Goal: Task Accomplishment & Management: Manage account settings

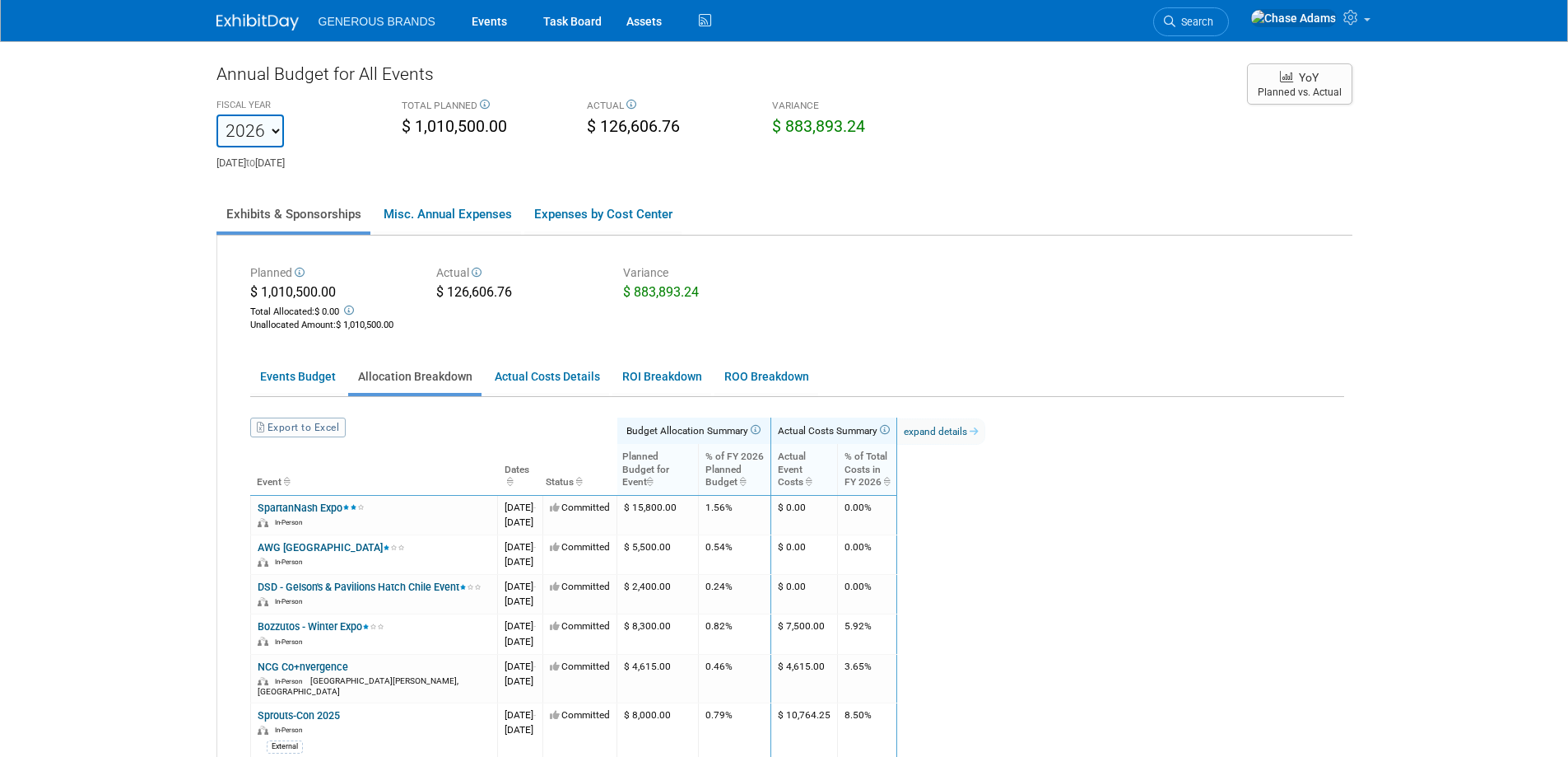
click at [268, 23] on img at bounding box center [257, 22] width 82 height 17
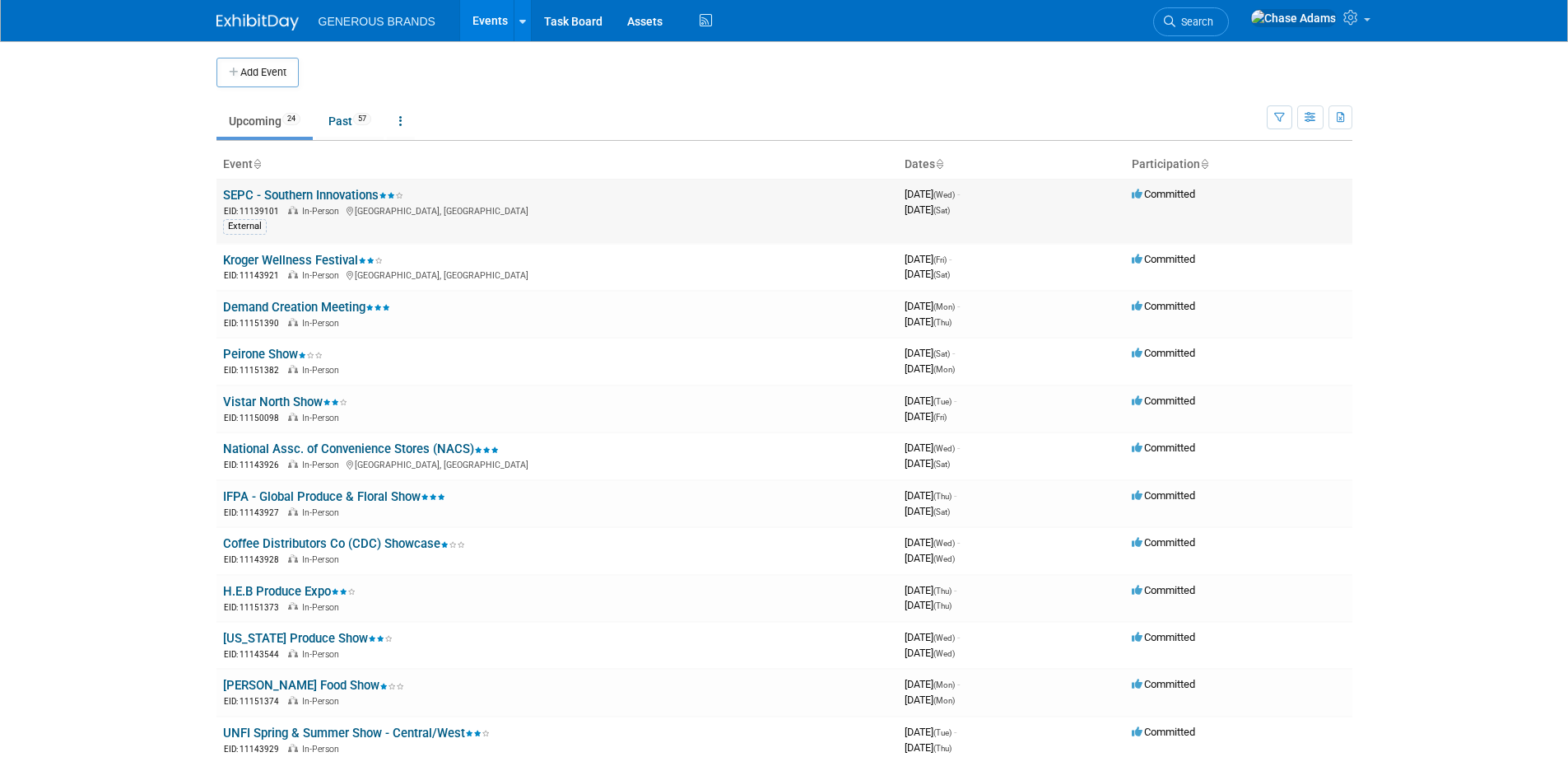
click at [320, 193] on link "SEPC - Southern Innovations" at bounding box center [313, 195] width 181 height 15
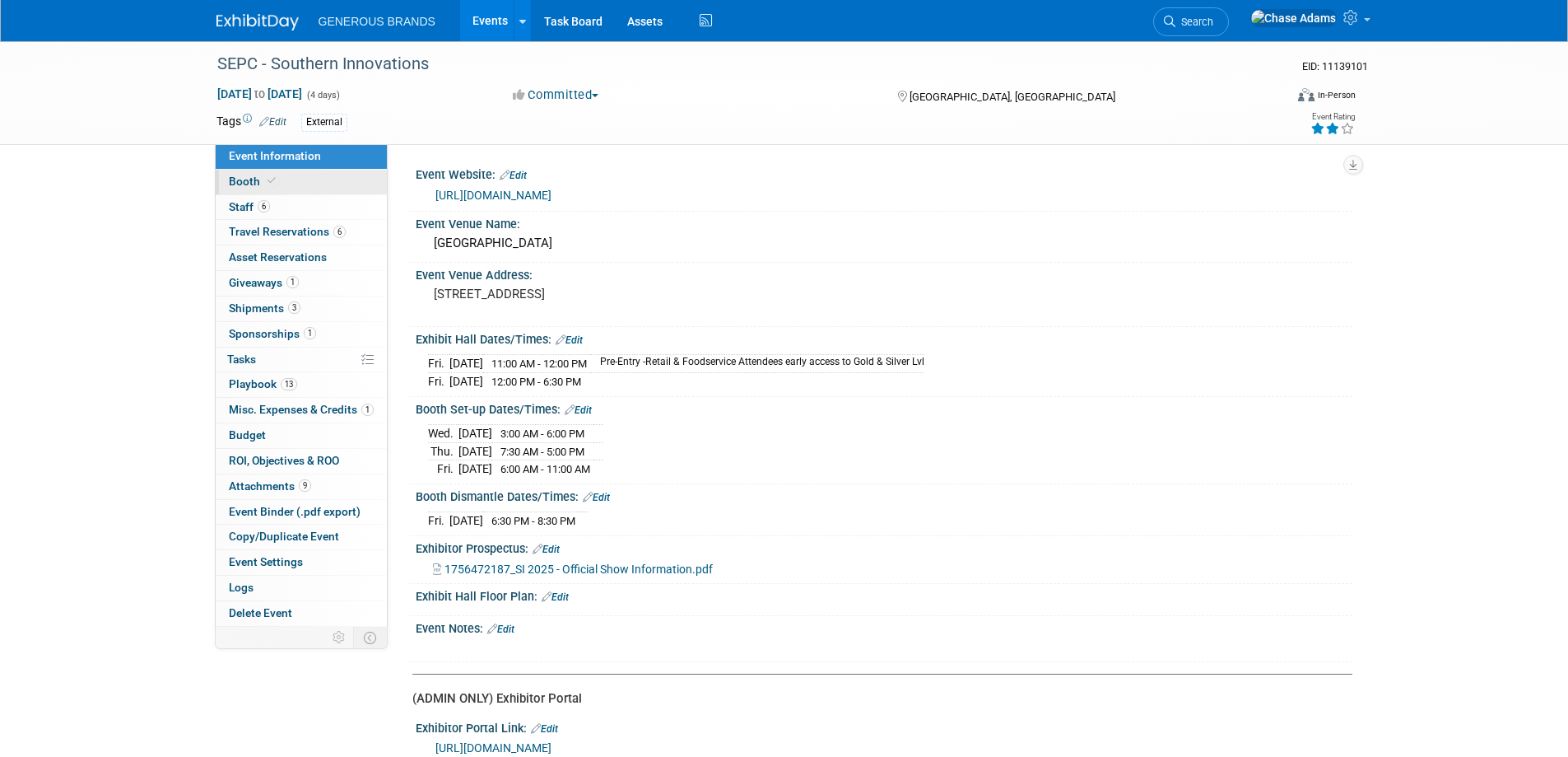
click at [276, 179] on span at bounding box center [271, 181] width 15 height 12
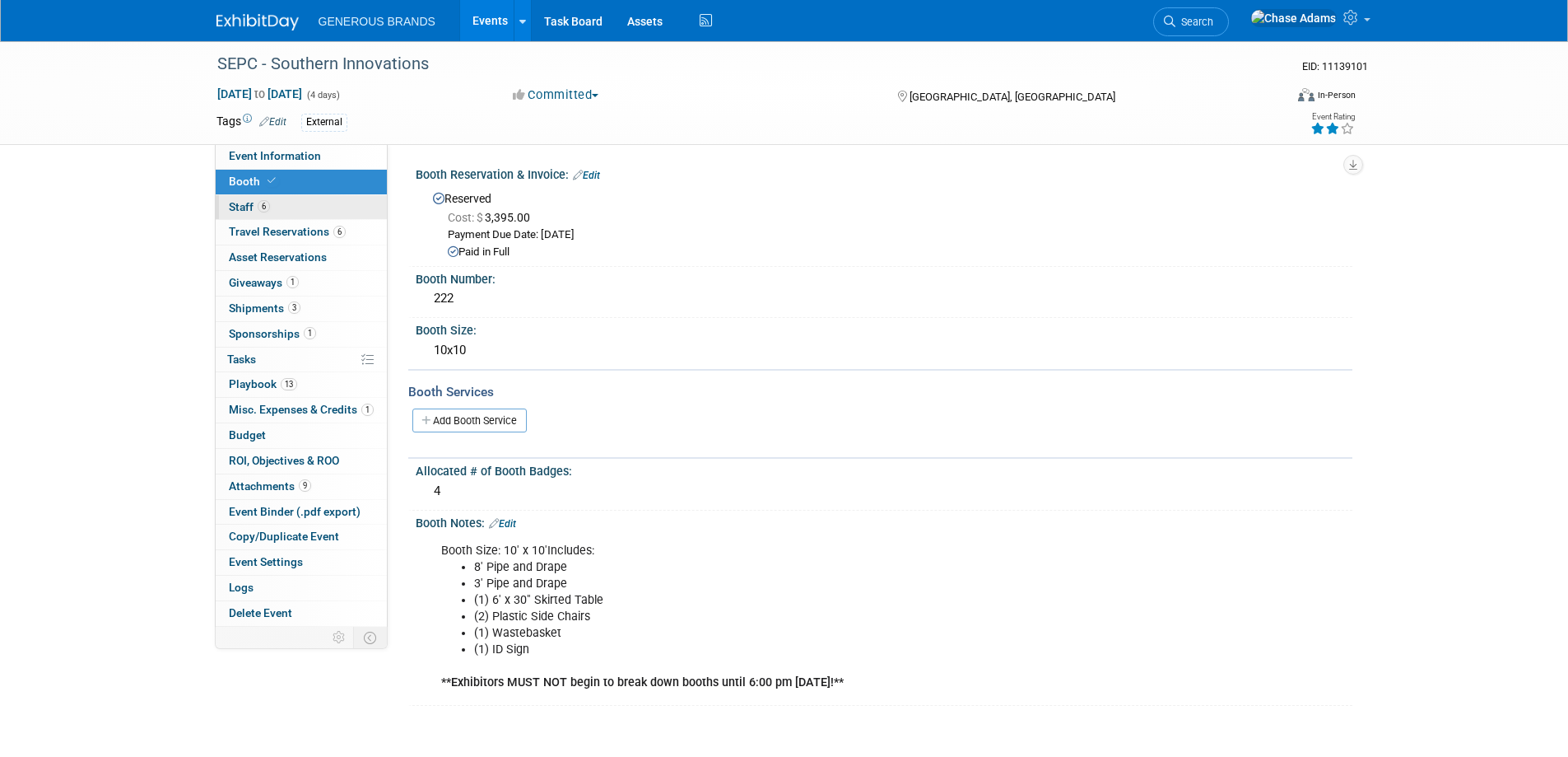
click at [293, 211] on link "6 Staff 6" at bounding box center [301, 207] width 171 height 25
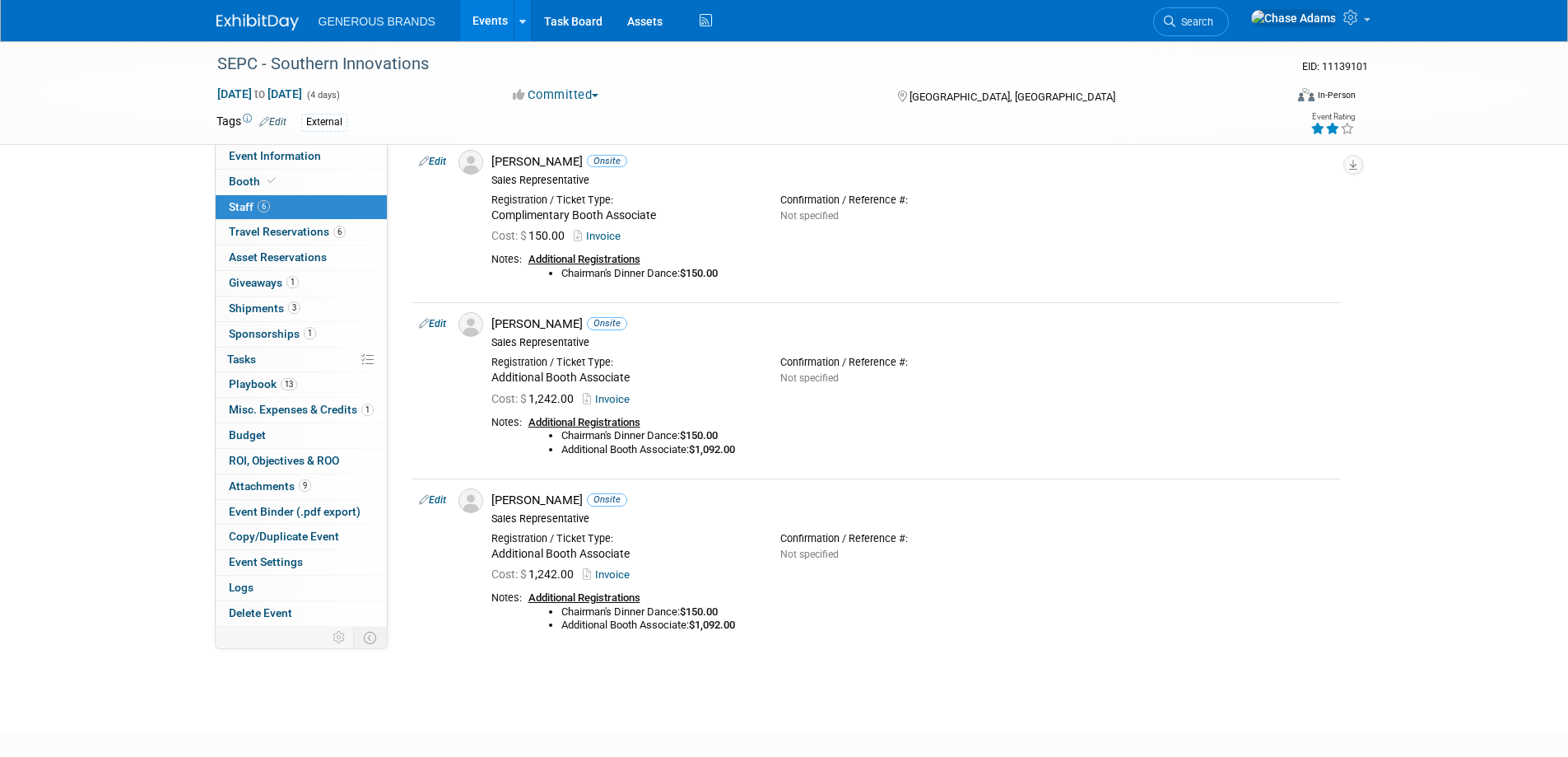
scroll to position [728, 0]
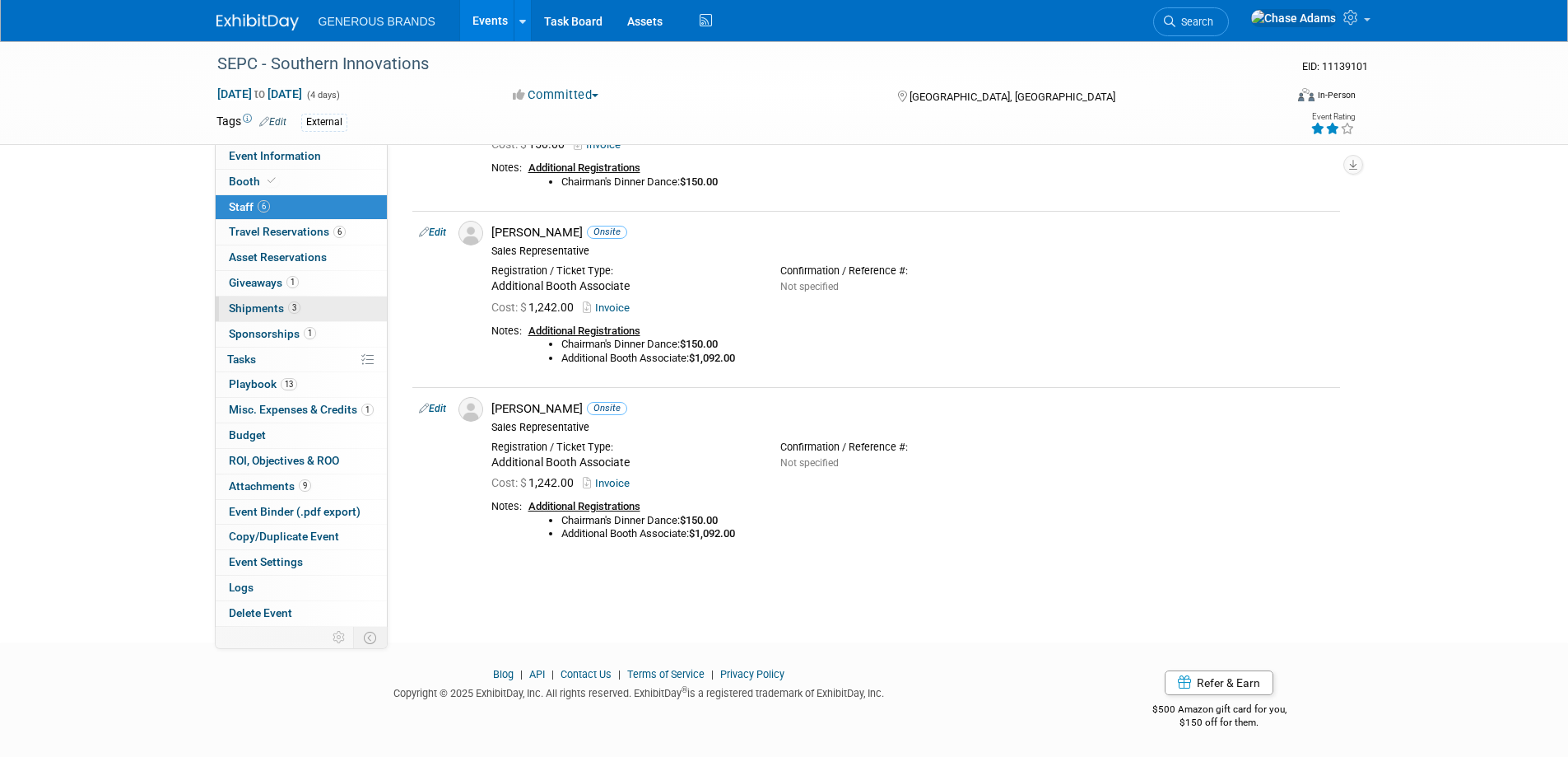
click at [332, 307] on link "3 Shipments 3" at bounding box center [301, 308] width 171 height 25
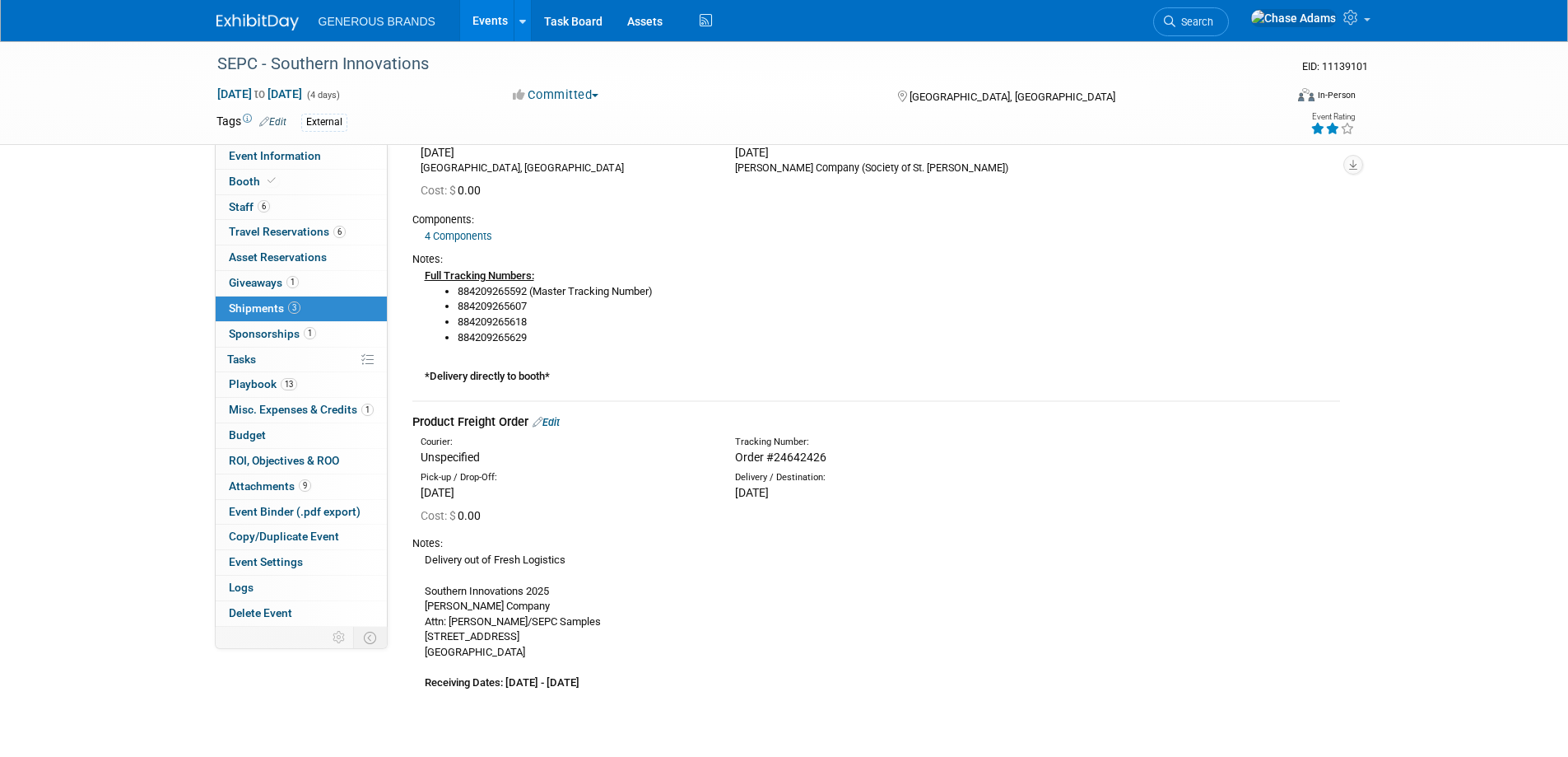
scroll to position [494, 0]
click at [324, 279] on link "1 Giveaways 1" at bounding box center [301, 283] width 171 height 25
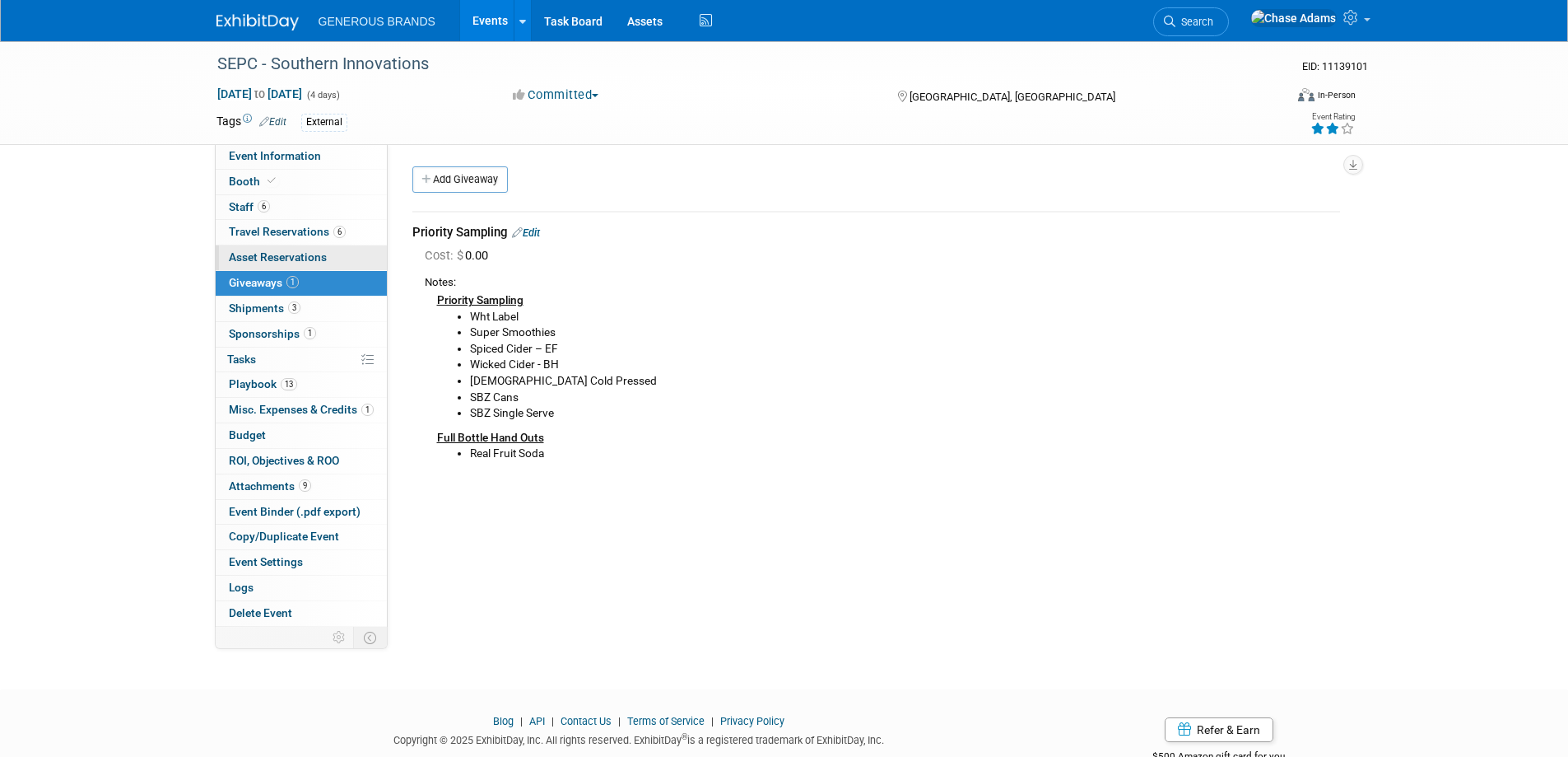
click at [324, 260] on span "Asset Reservations 0" at bounding box center [277, 256] width 98 height 13
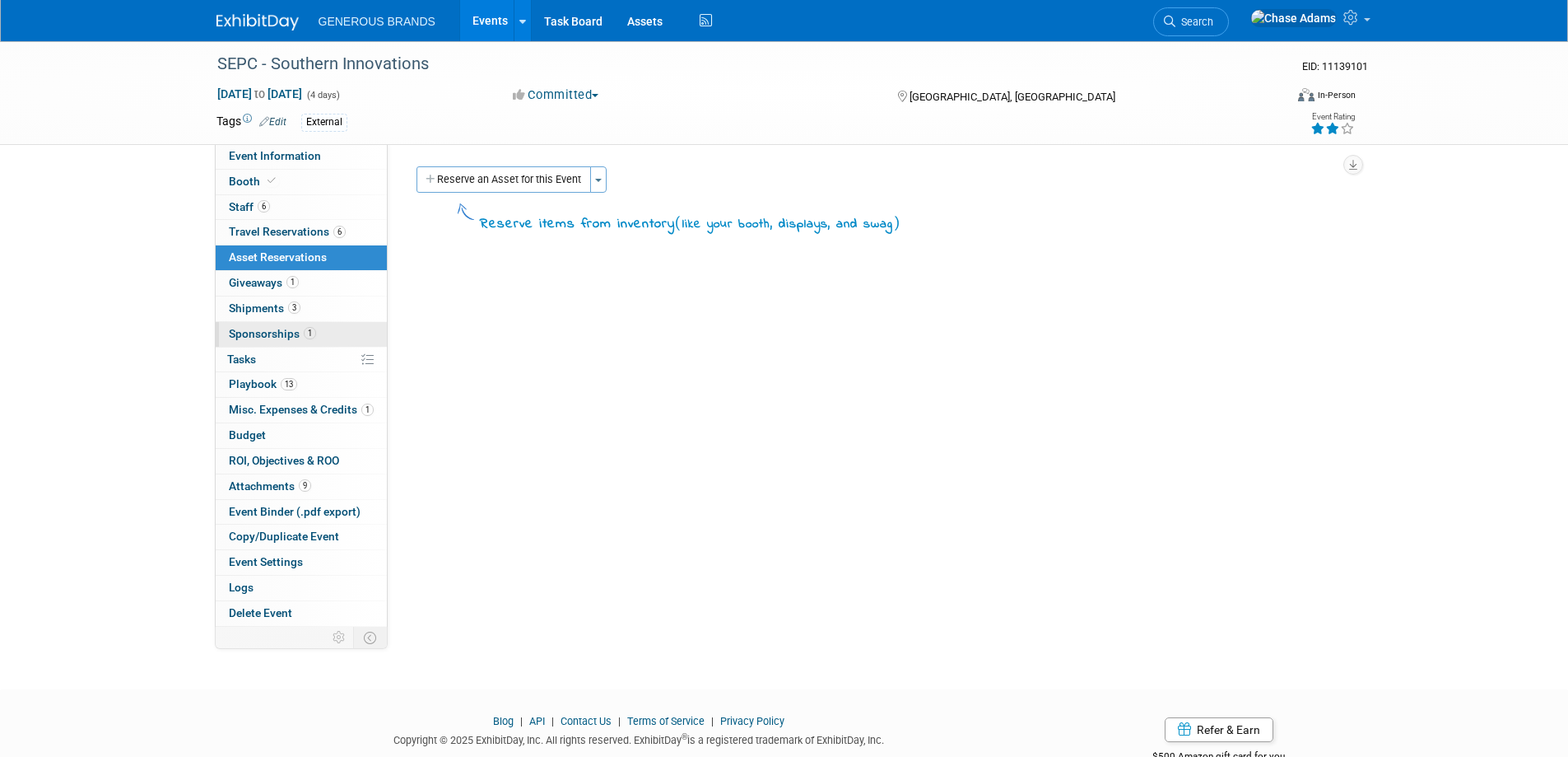
click at [324, 329] on link "1 Sponsorships 1" at bounding box center [301, 334] width 171 height 25
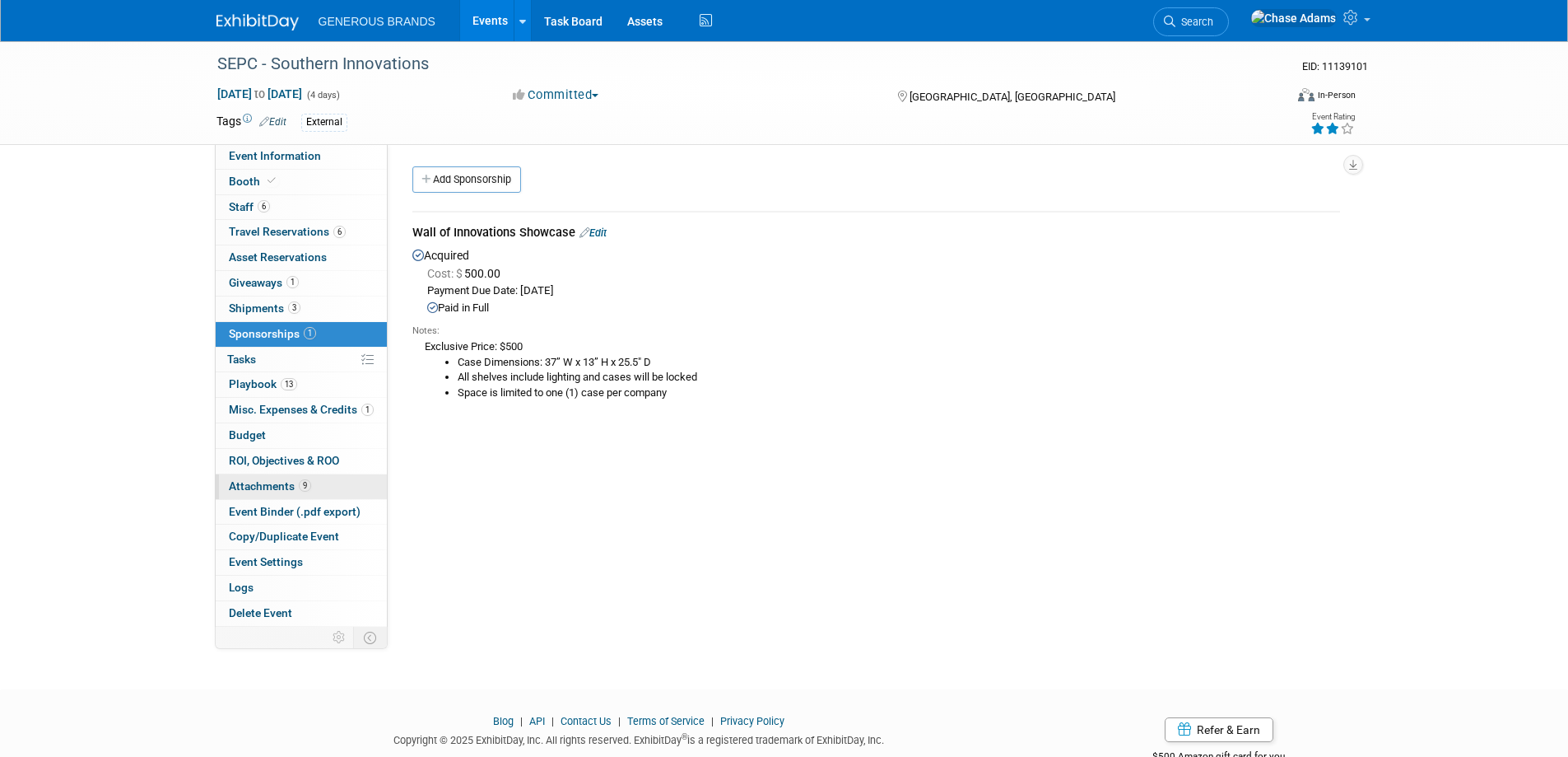
click at [322, 484] on link "9 Attachments 9" at bounding box center [301, 486] width 171 height 25
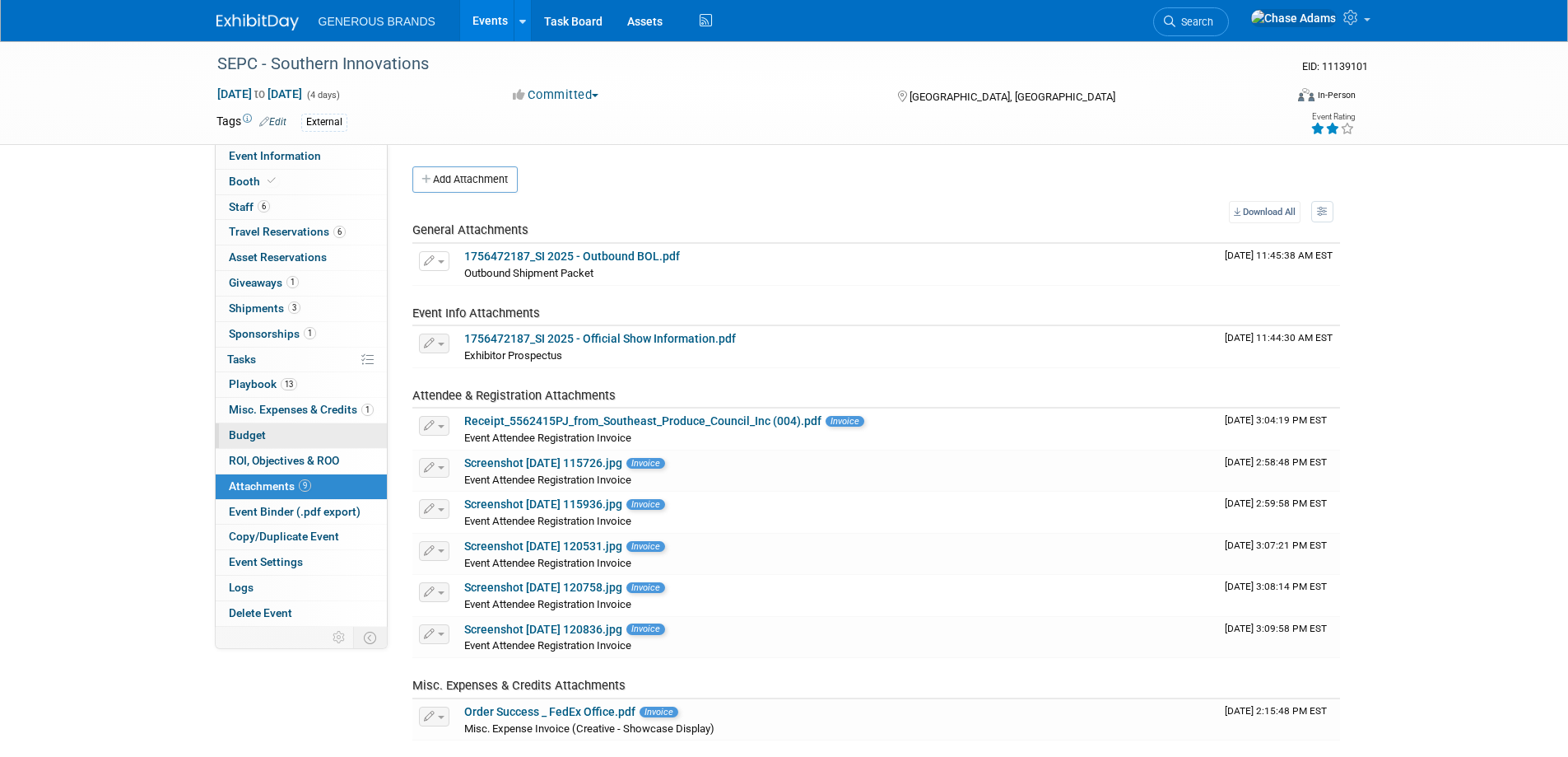
click at [300, 441] on link "Budget" at bounding box center [301, 435] width 171 height 25
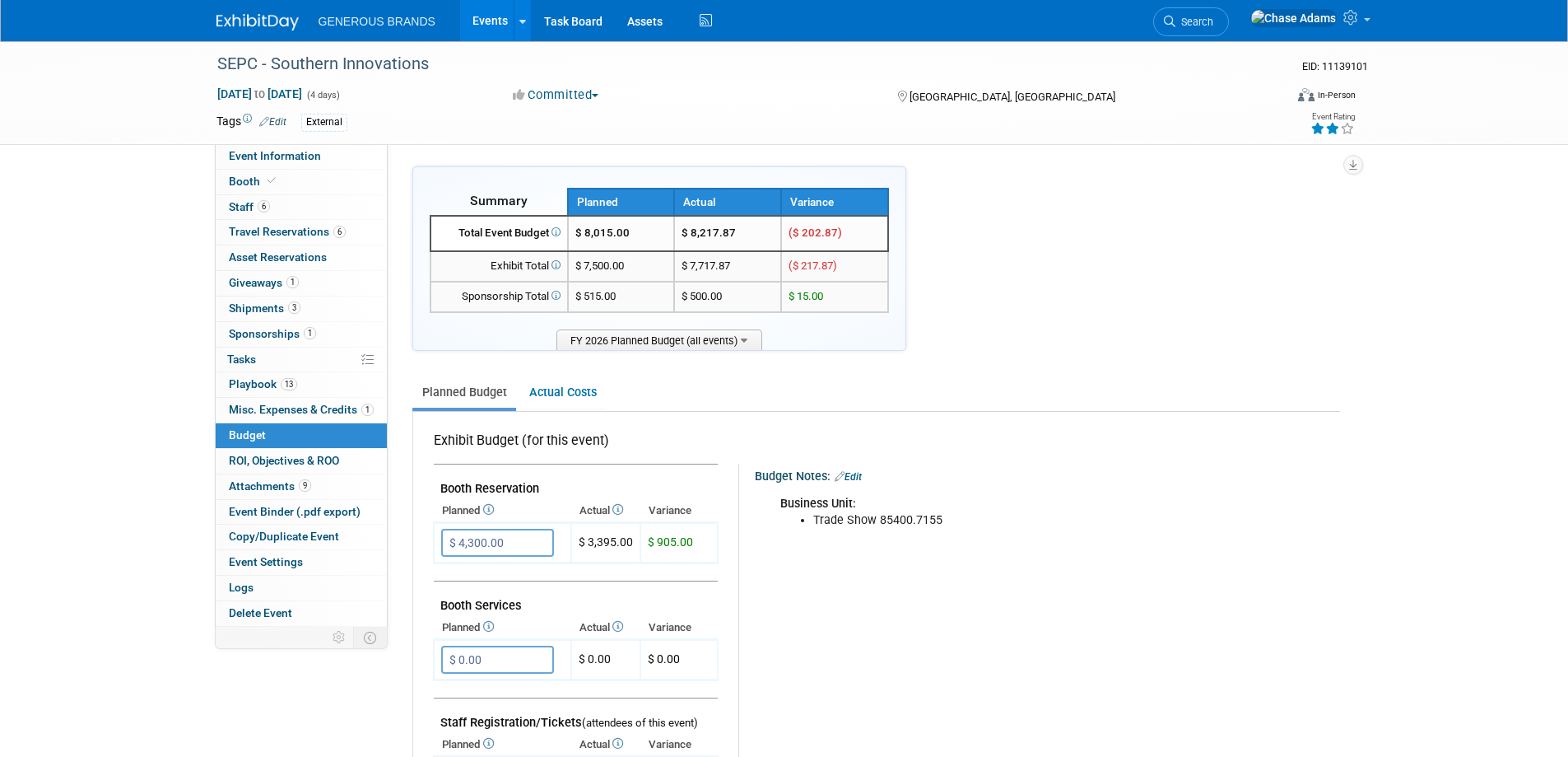
click at [269, 26] on img at bounding box center [257, 22] width 82 height 17
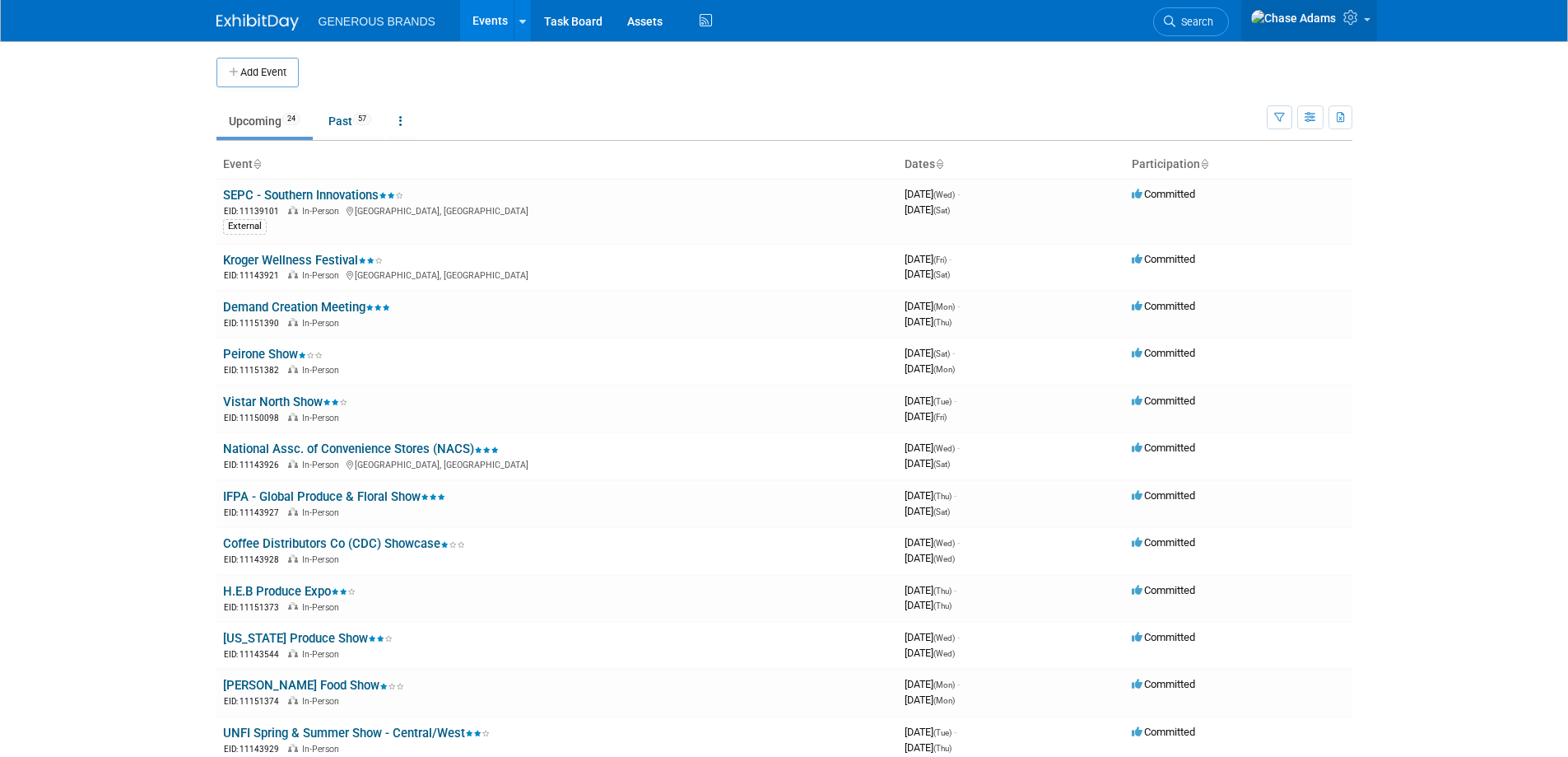
click at [1365, 19] on link at bounding box center [1309, 20] width 136 height 41
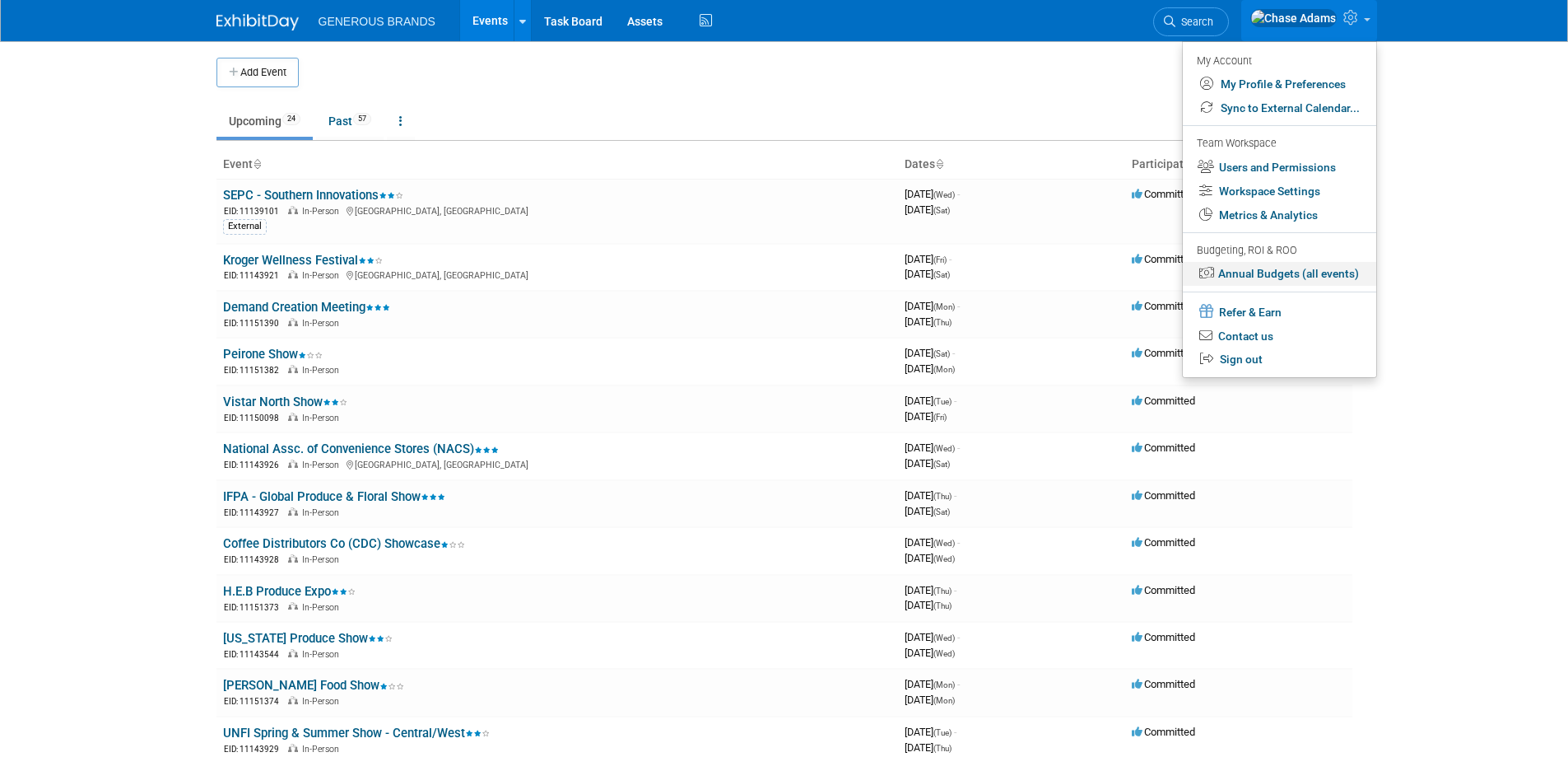
click at [1273, 266] on link "Annual Budgets (all events)" at bounding box center [1280, 273] width 194 height 24
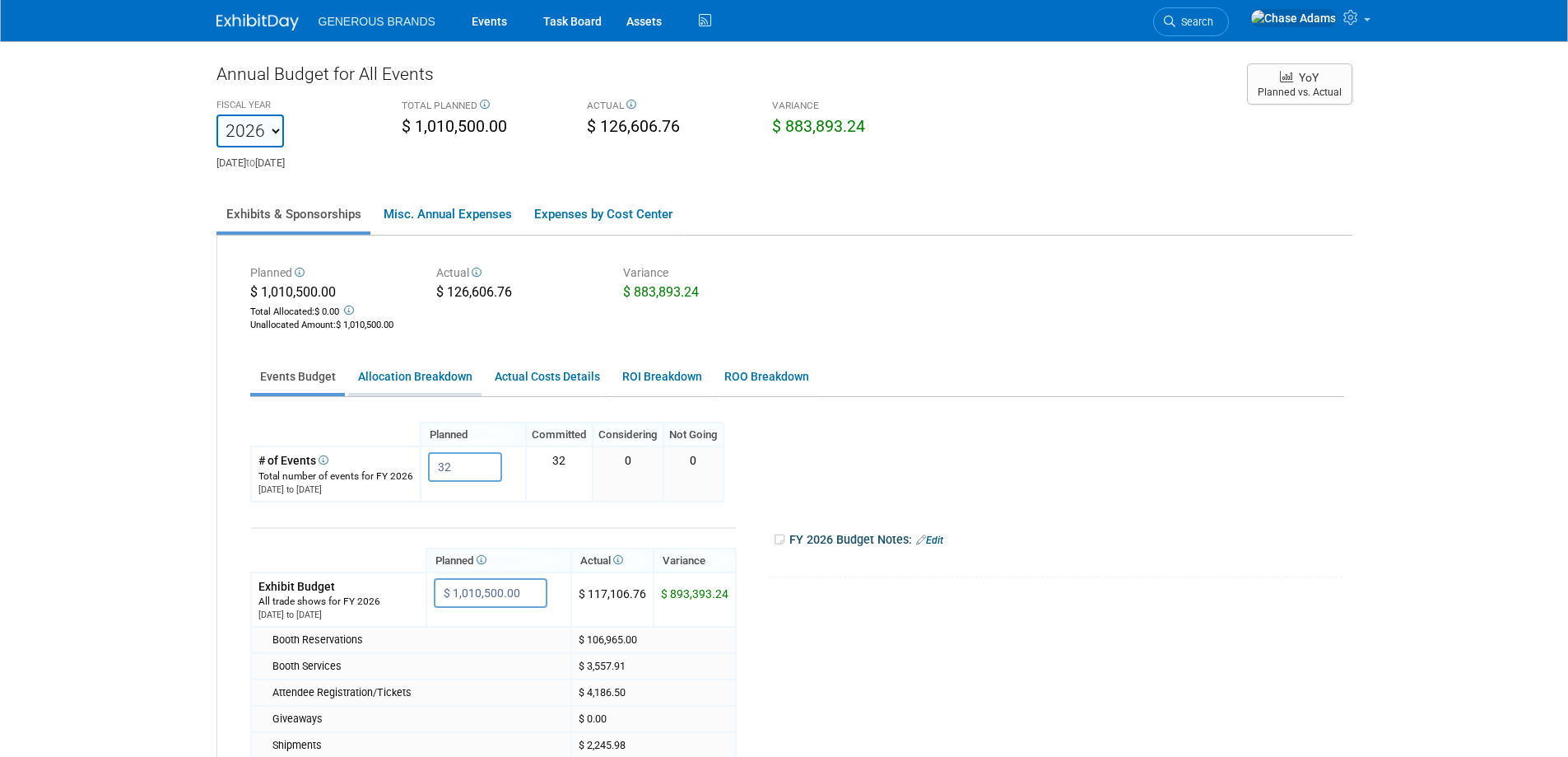
click at [433, 374] on link "Allocation Breakdown" at bounding box center [414, 376] width 133 height 32
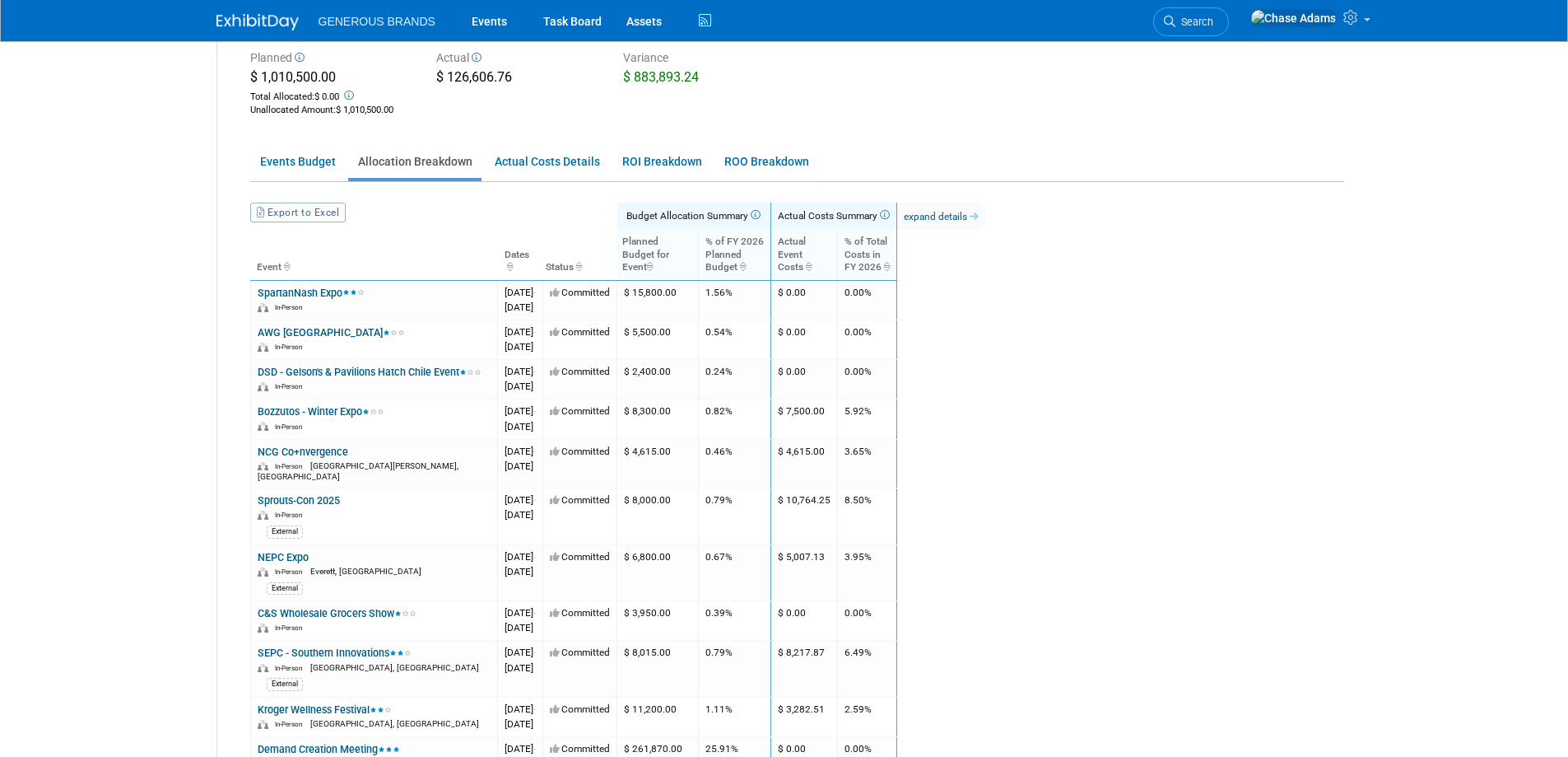
scroll to position [247, 0]
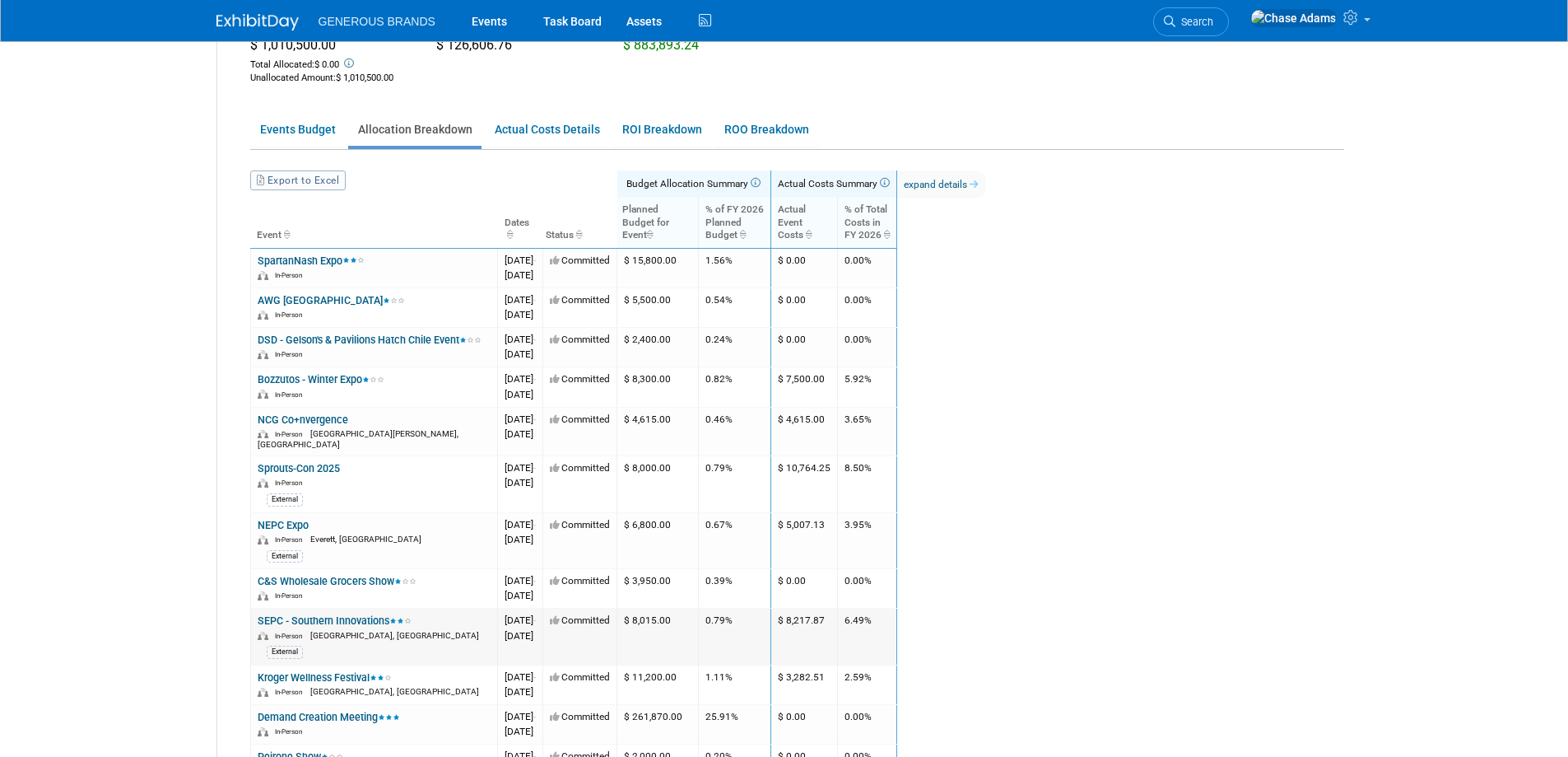
click at [369, 614] on link "SEPC - Southern Innovations" at bounding box center [334, 620] width 154 height 12
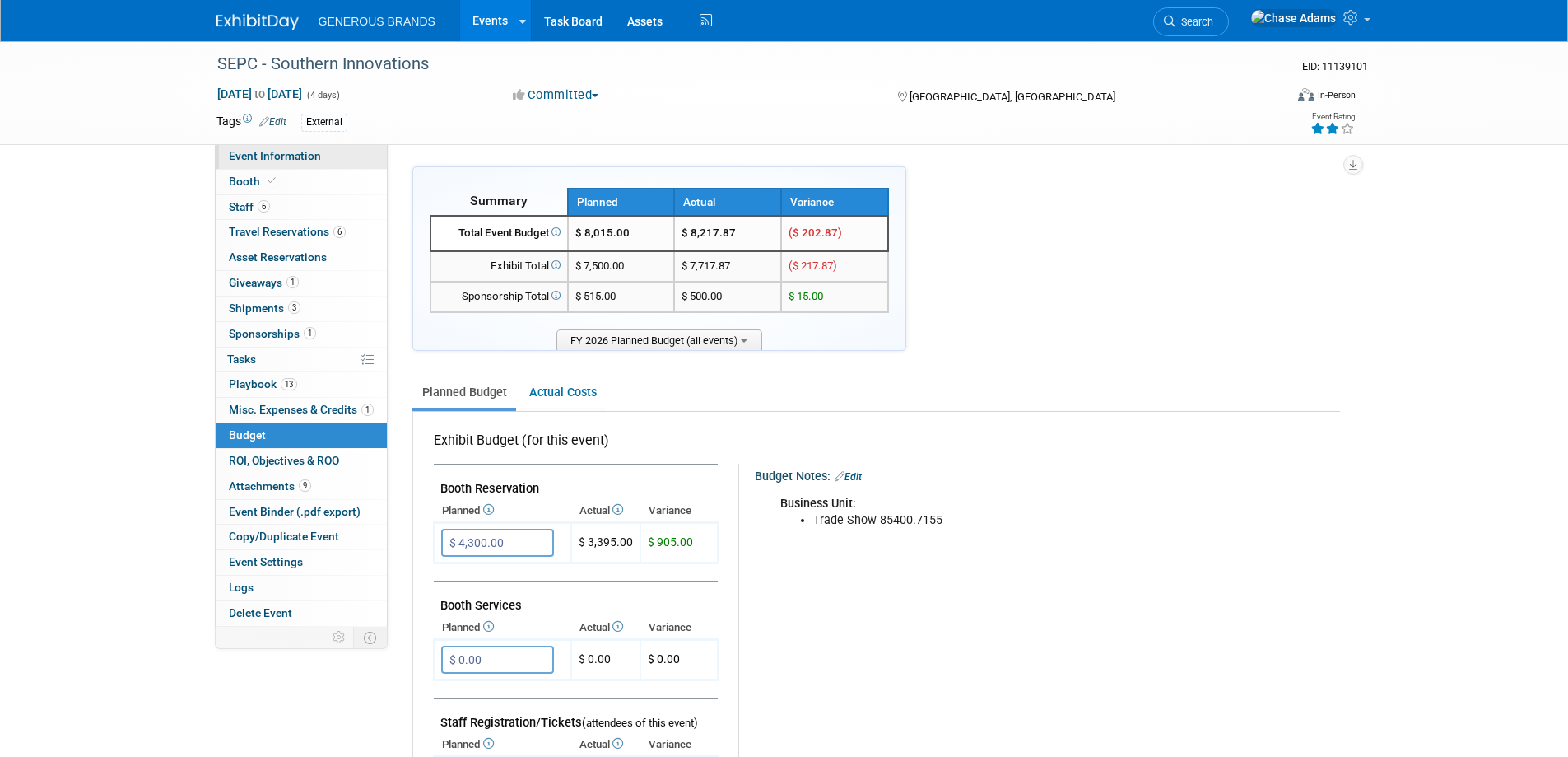
click at [307, 156] on span "Event Information" at bounding box center [275, 155] width 92 height 13
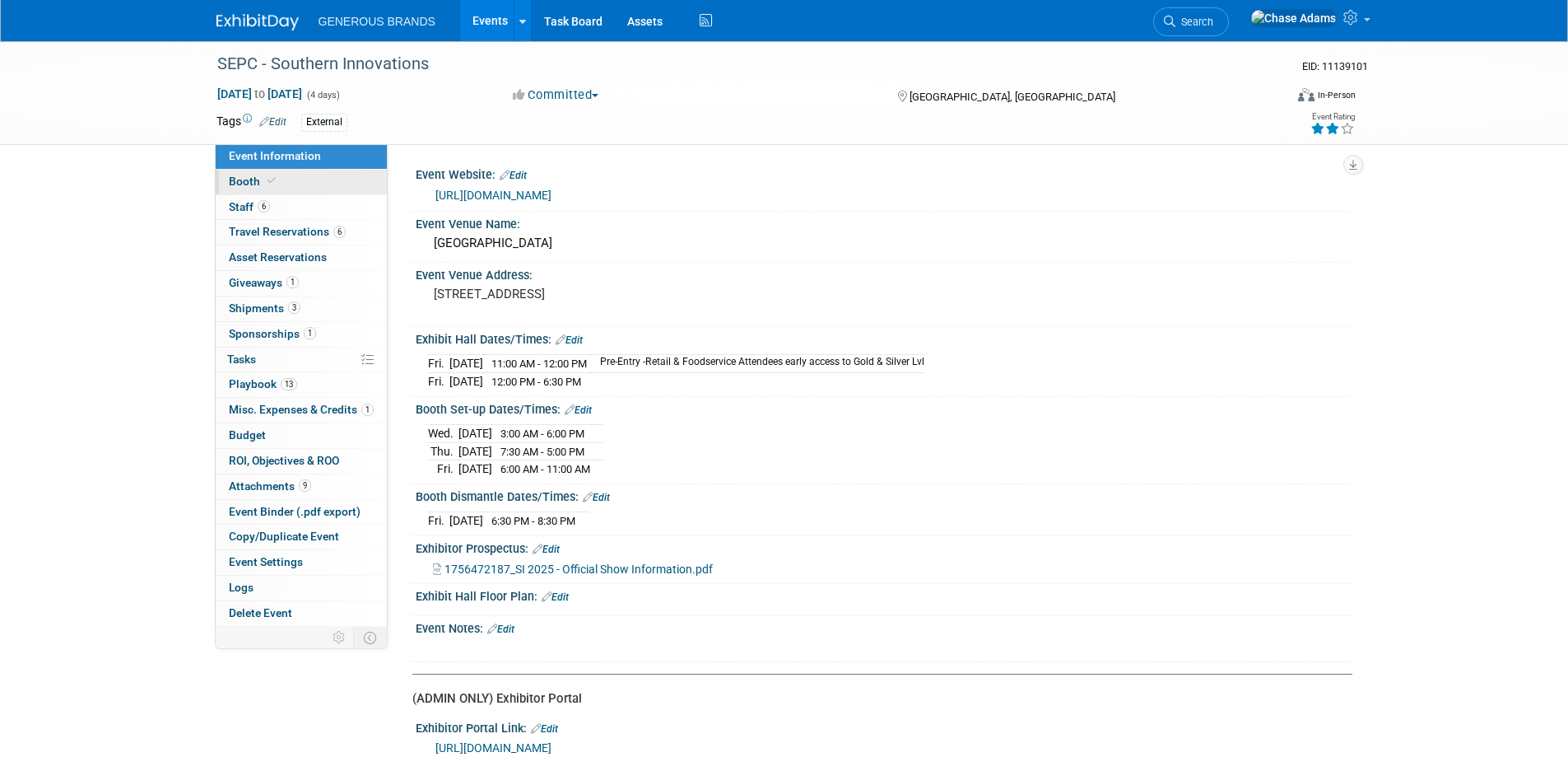
click at [295, 179] on link "Booth" at bounding box center [301, 182] width 171 height 25
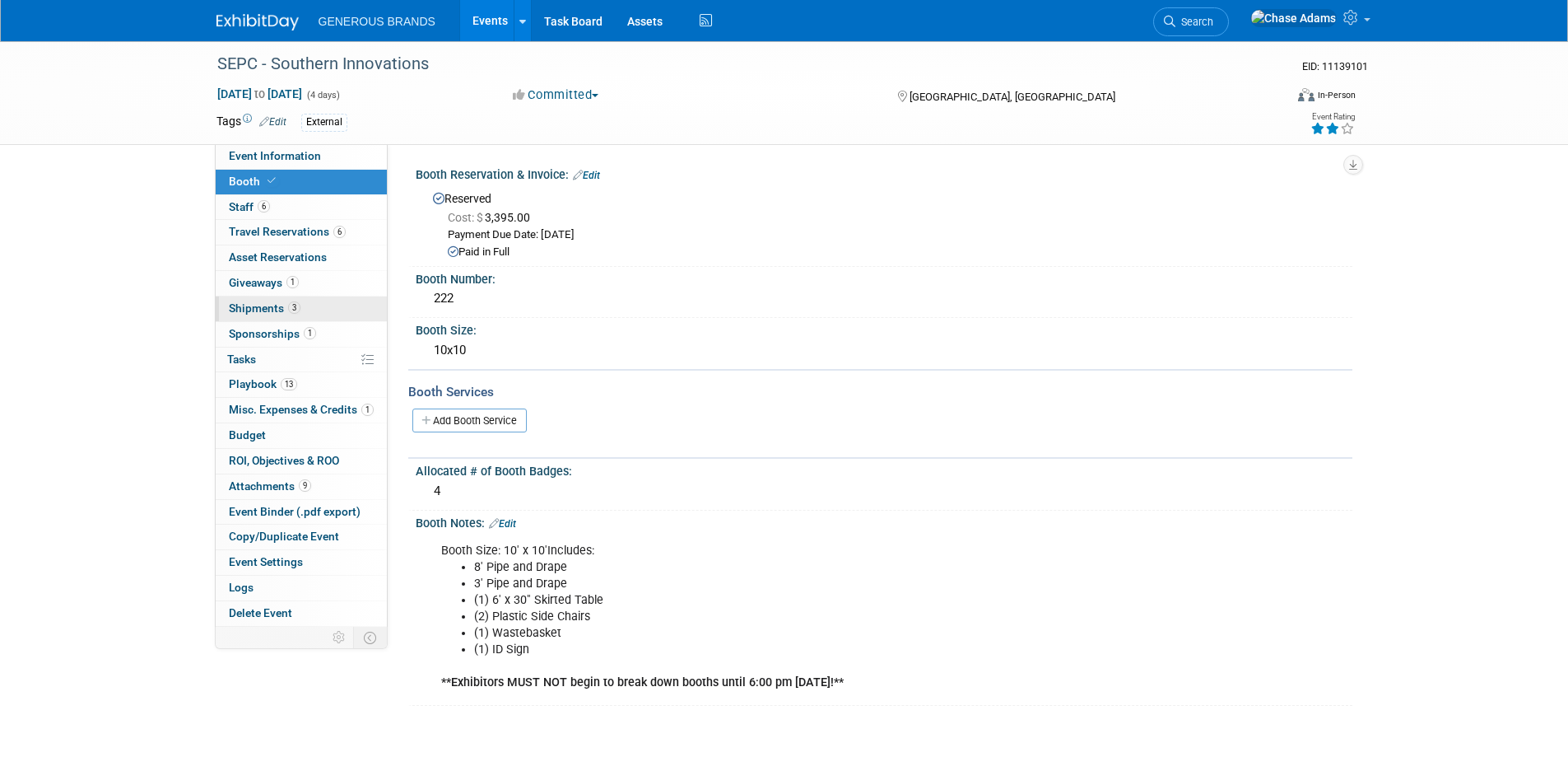
click at [312, 305] on link "3 Shipments 3" at bounding box center [301, 308] width 171 height 25
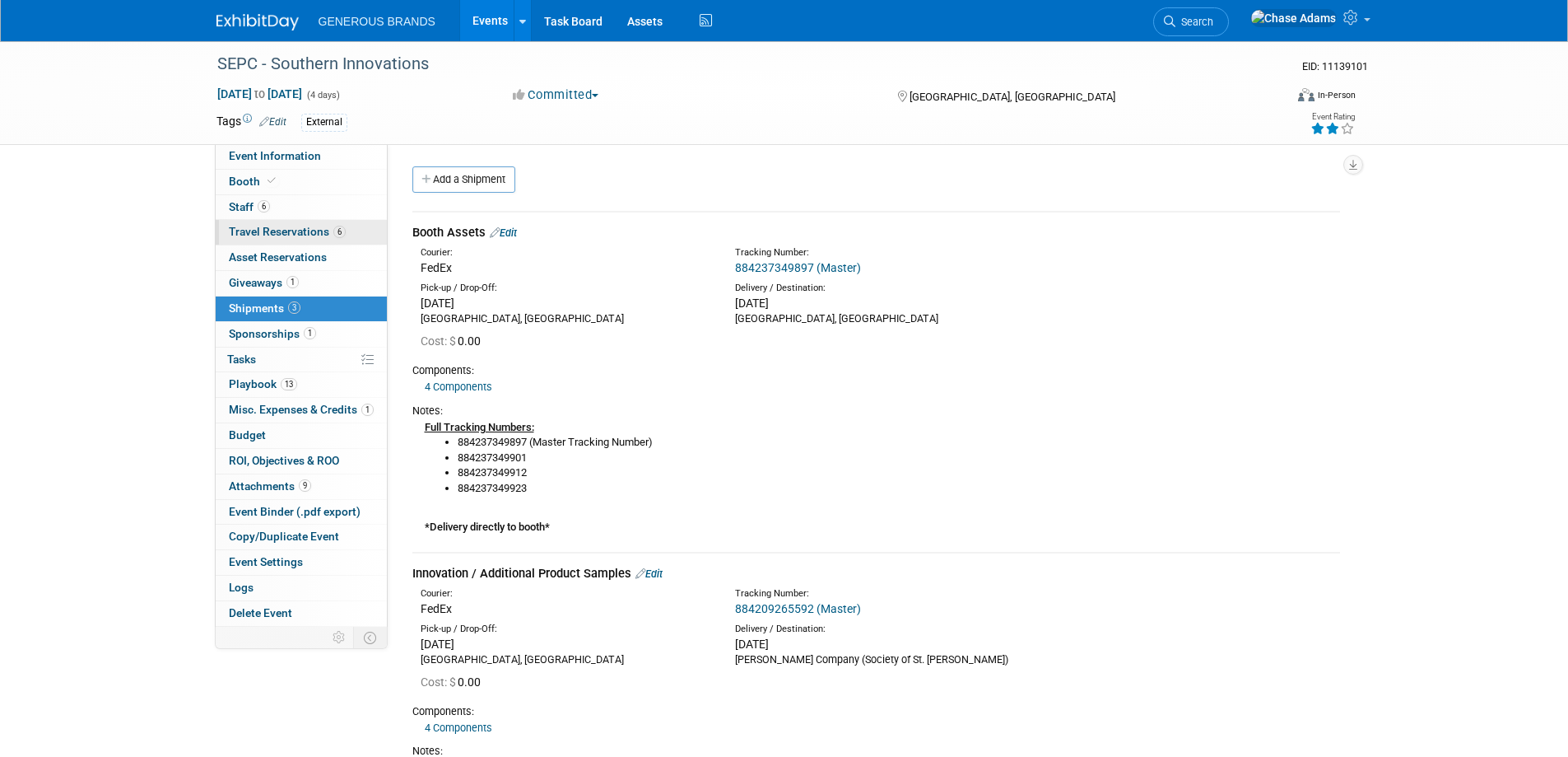
click at [341, 234] on span "6" at bounding box center [339, 232] width 12 height 12
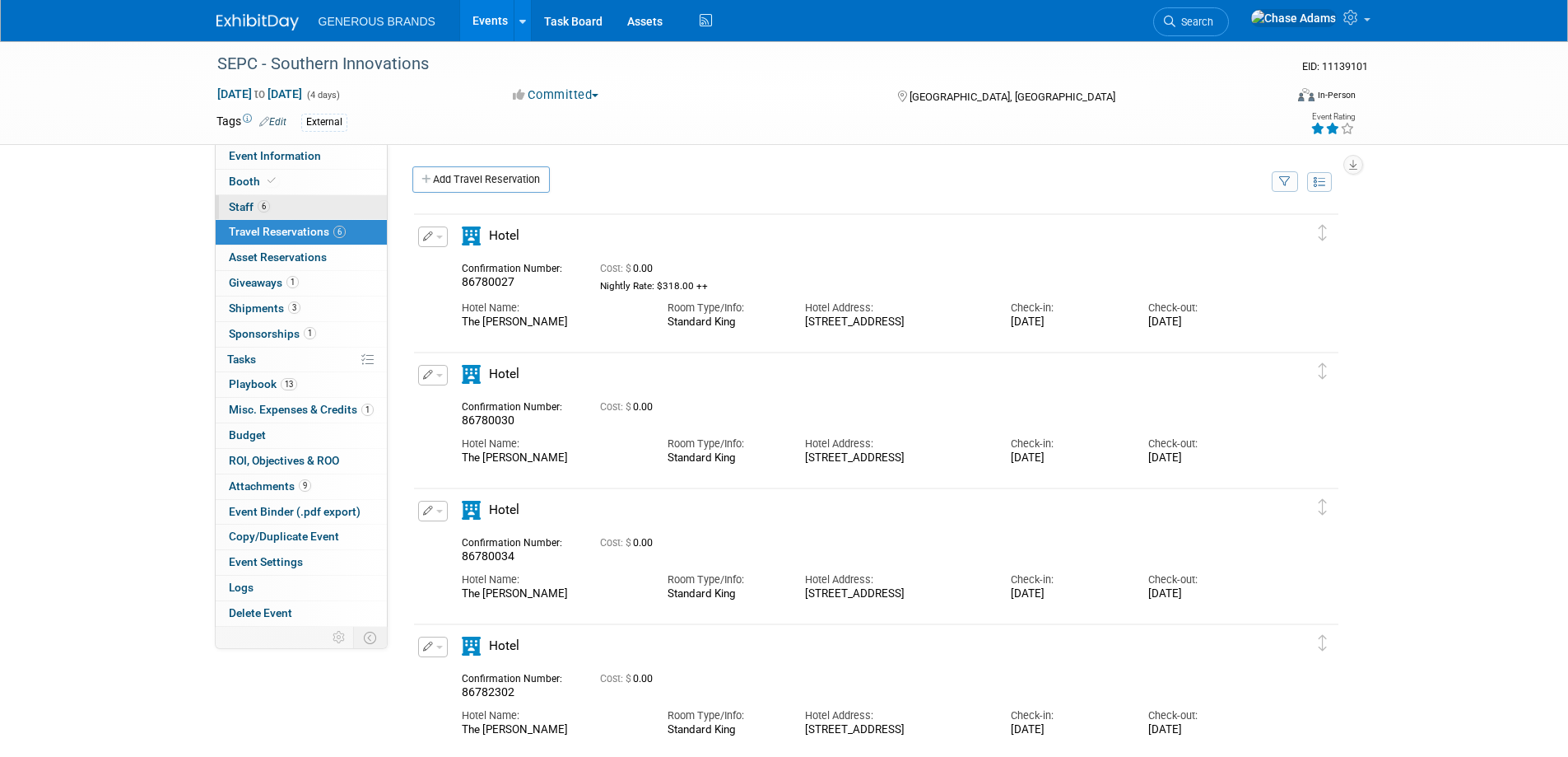
click at [329, 200] on link "6 Staff 6" at bounding box center [301, 207] width 171 height 25
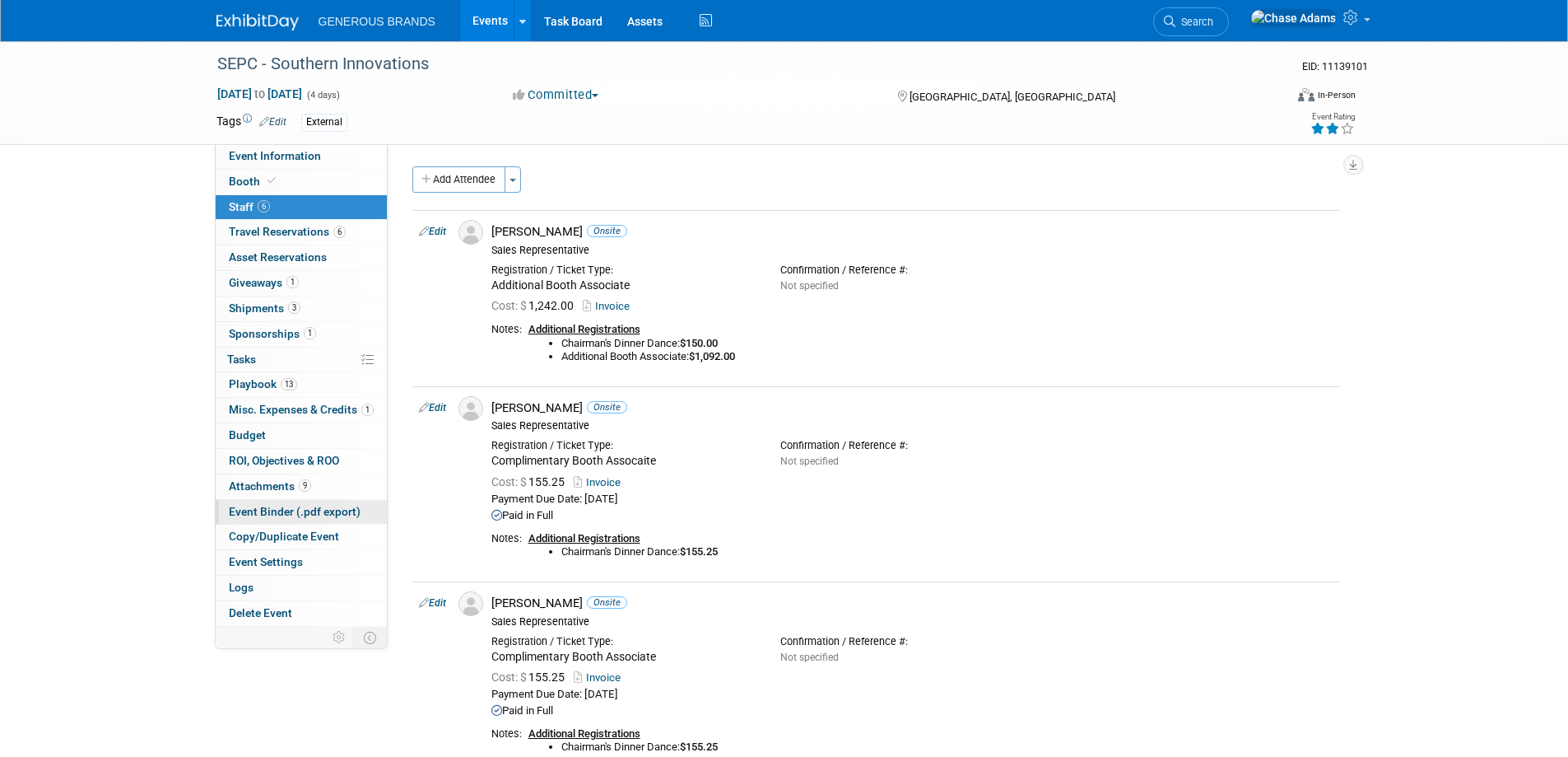
click at [339, 512] on span "Event Binder (.pdf export)" at bounding box center [295, 511] width 132 height 13
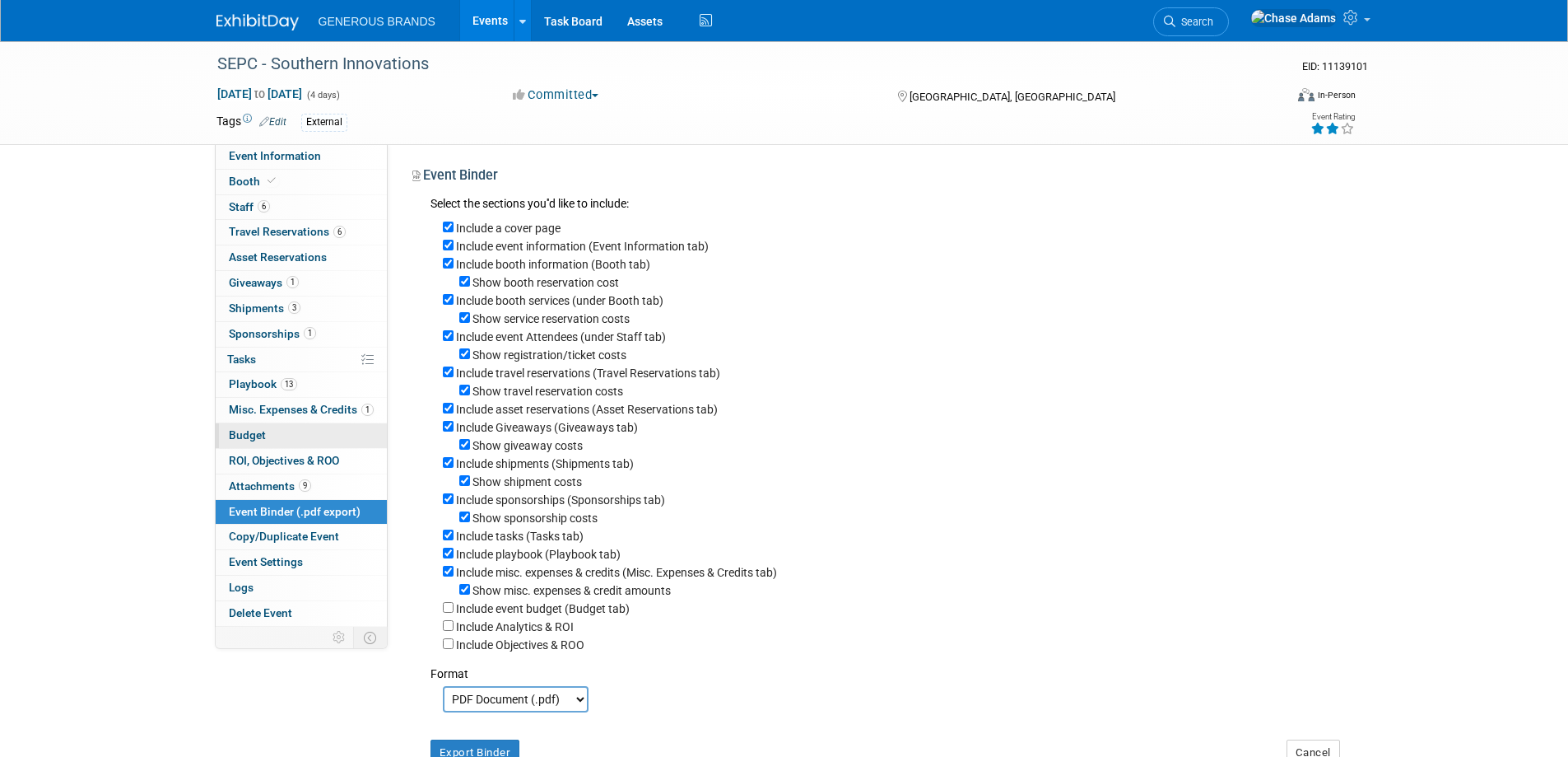
click at [333, 435] on link "Budget" at bounding box center [301, 435] width 171 height 25
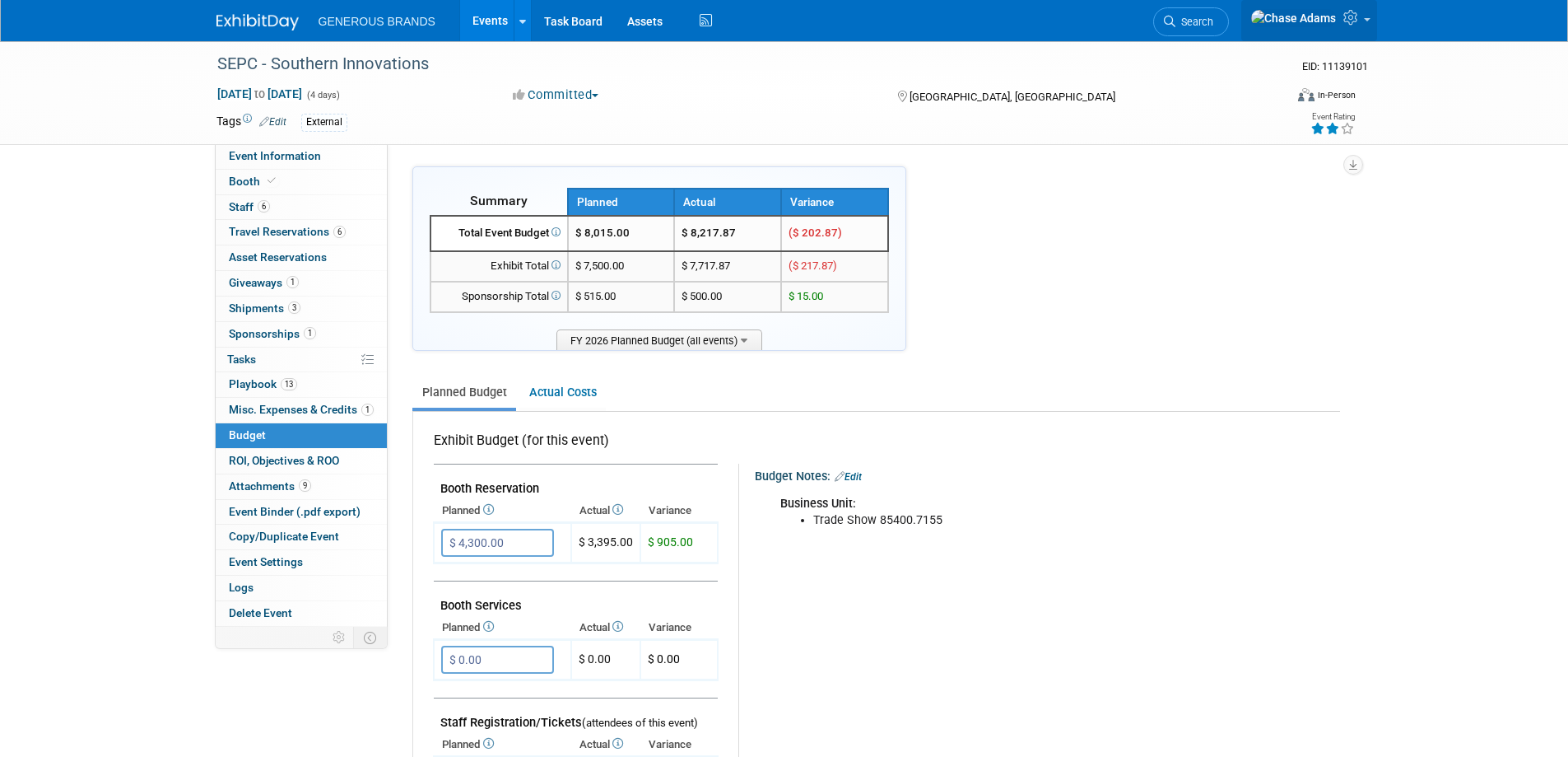
click at [1354, 22] on icon at bounding box center [1352, 17] width 18 height 15
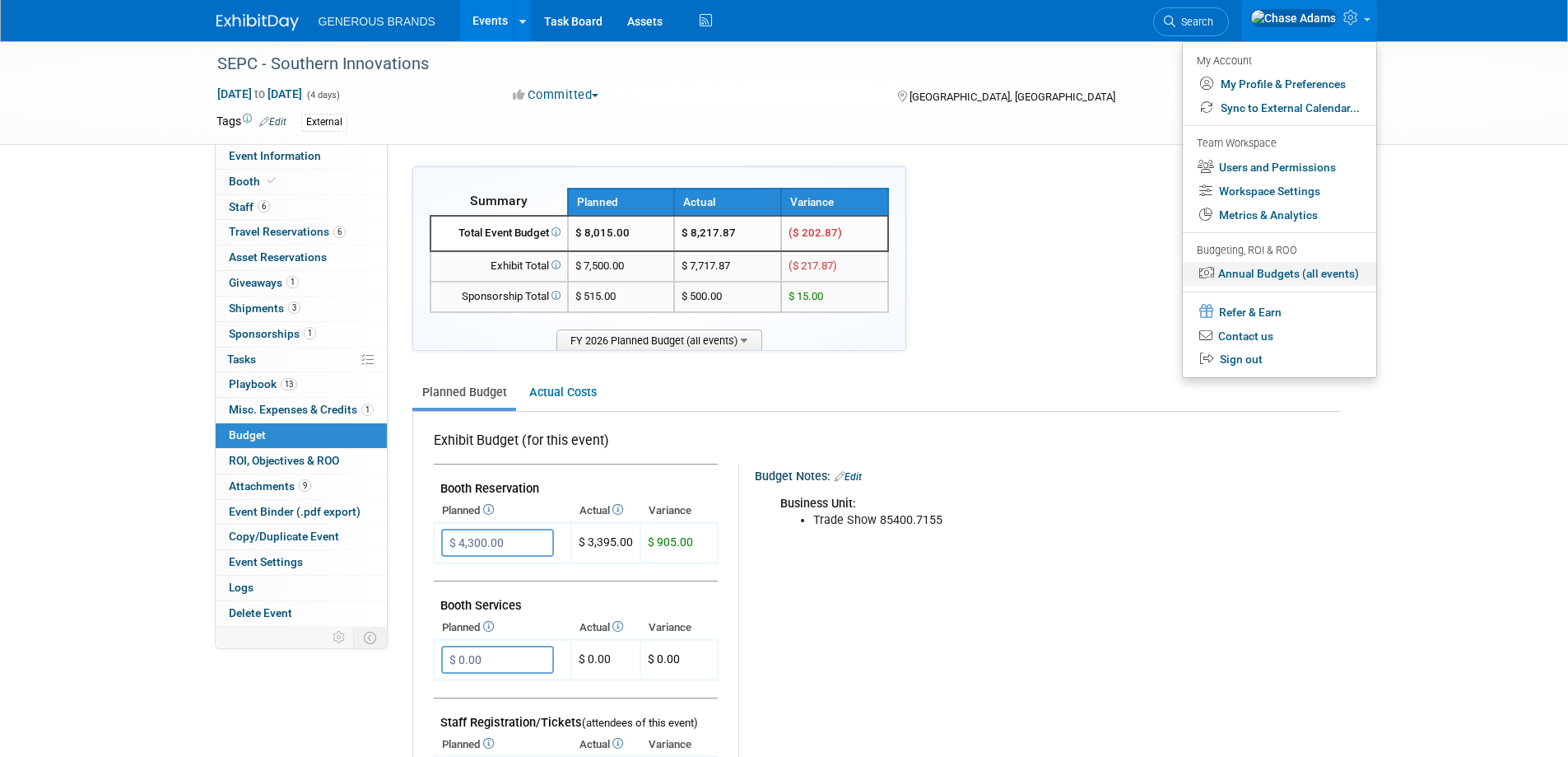
click at [1261, 278] on link "Annual Budgets (all events)" at bounding box center [1280, 273] width 194 height 24
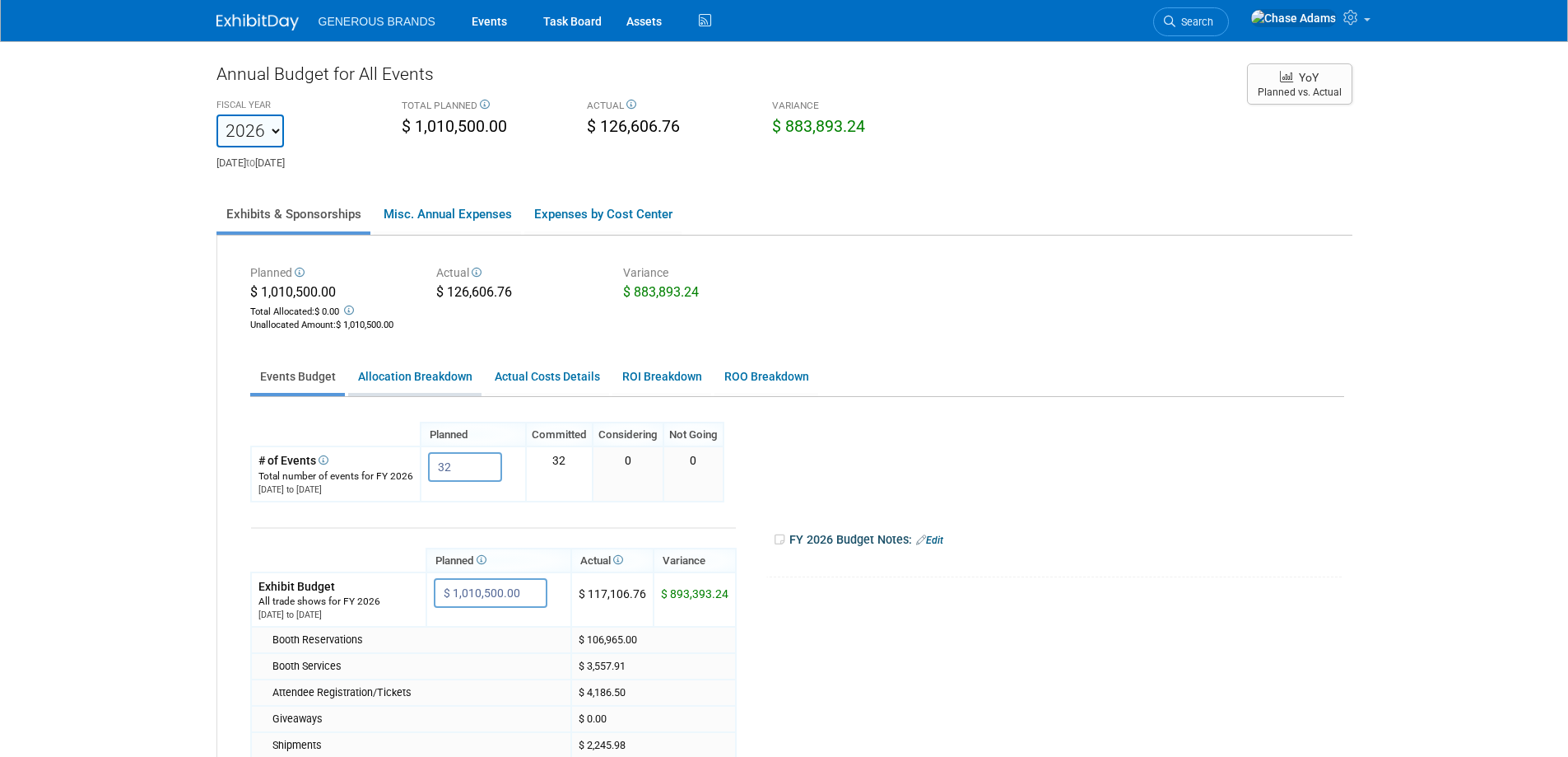
click at [424, 383] on link "Allocation Breakdown" at bounding box center [414, 376] width 133 height 32
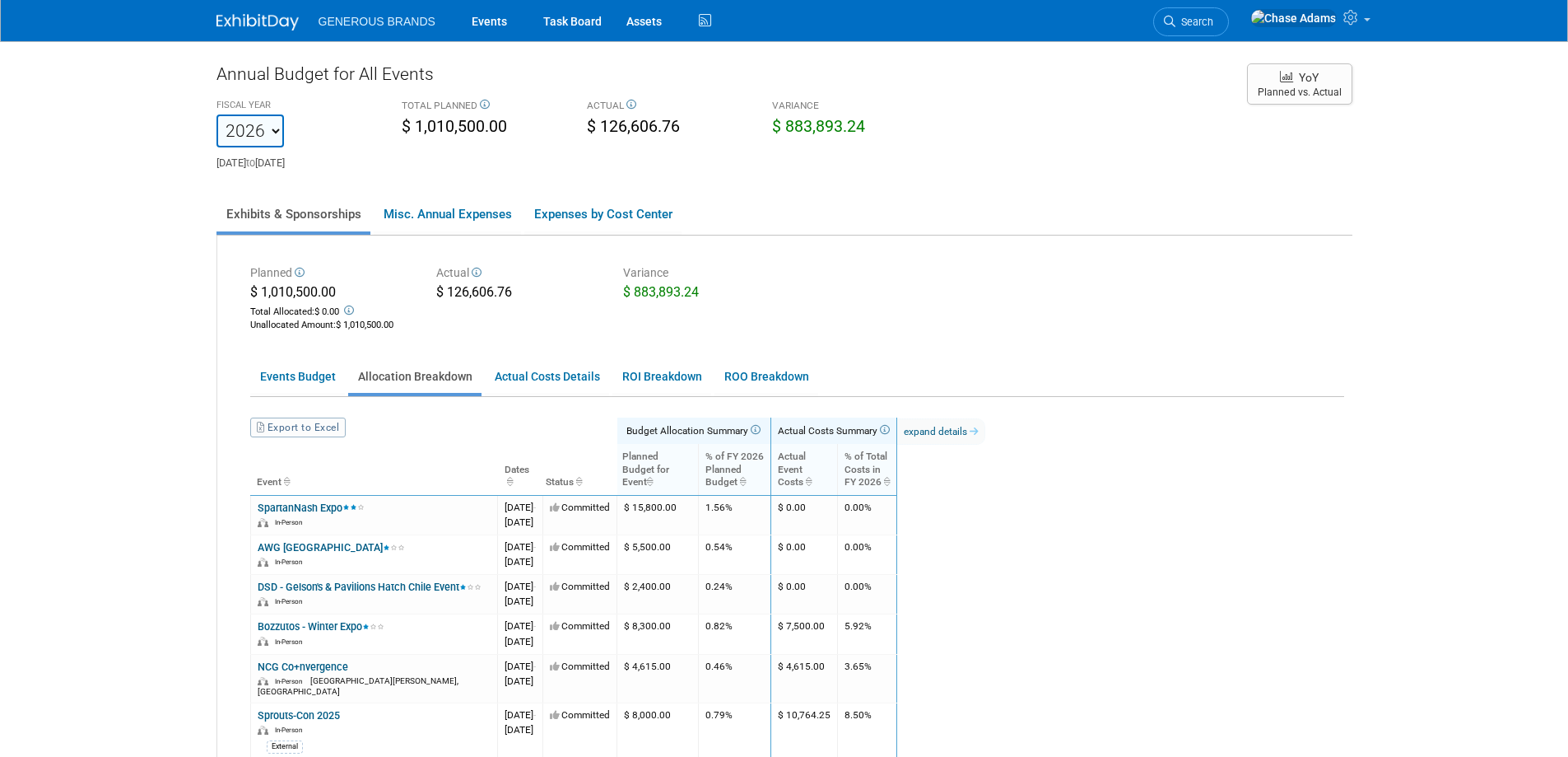
click at [268, 16] on img at bounding box center [257, 22] width 82 height 17
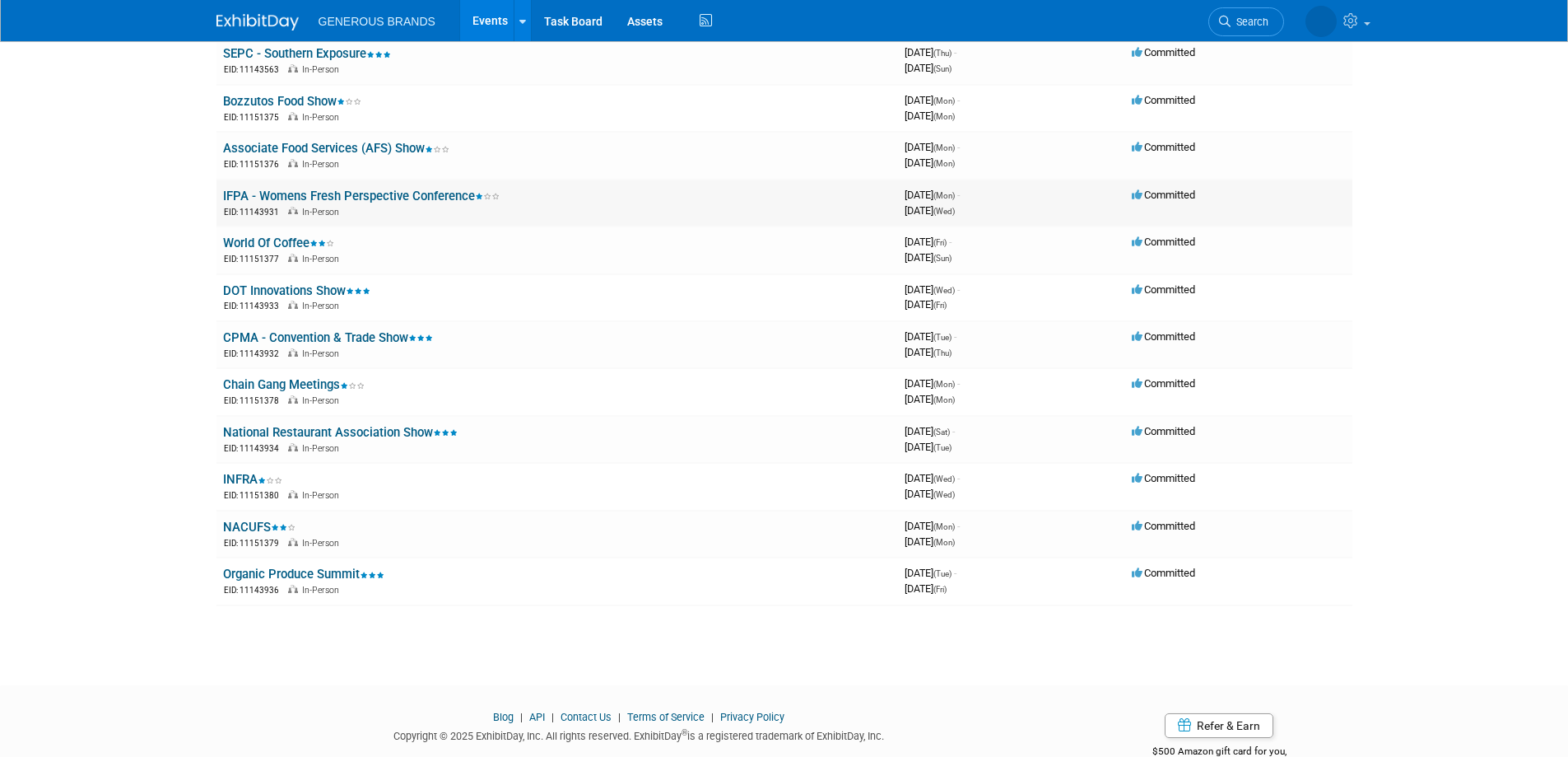
scroll to position [741, 0]
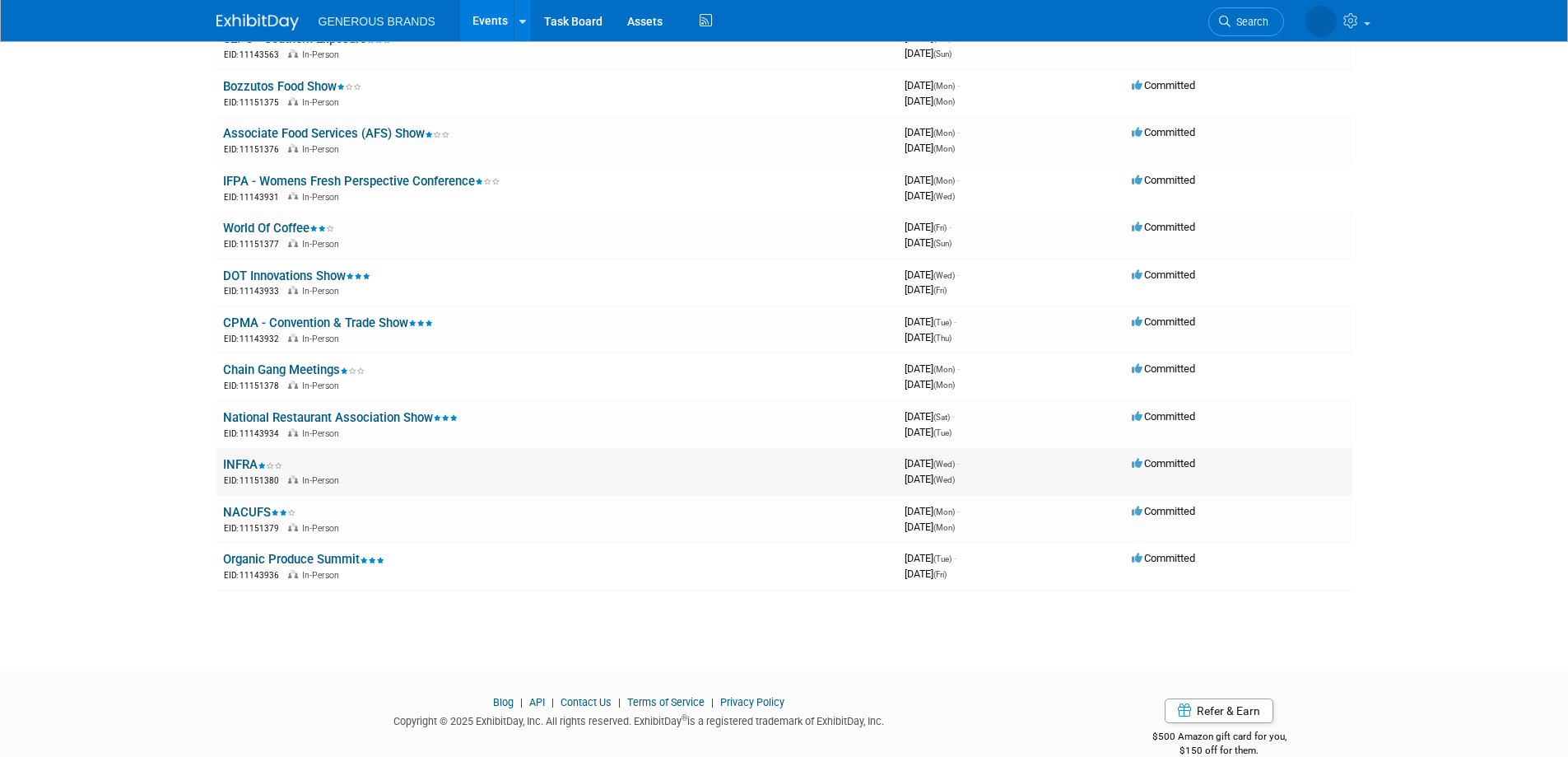
click at [240, 464] on link "INFRA" at bounding box center [252, 464] width 59 height 15
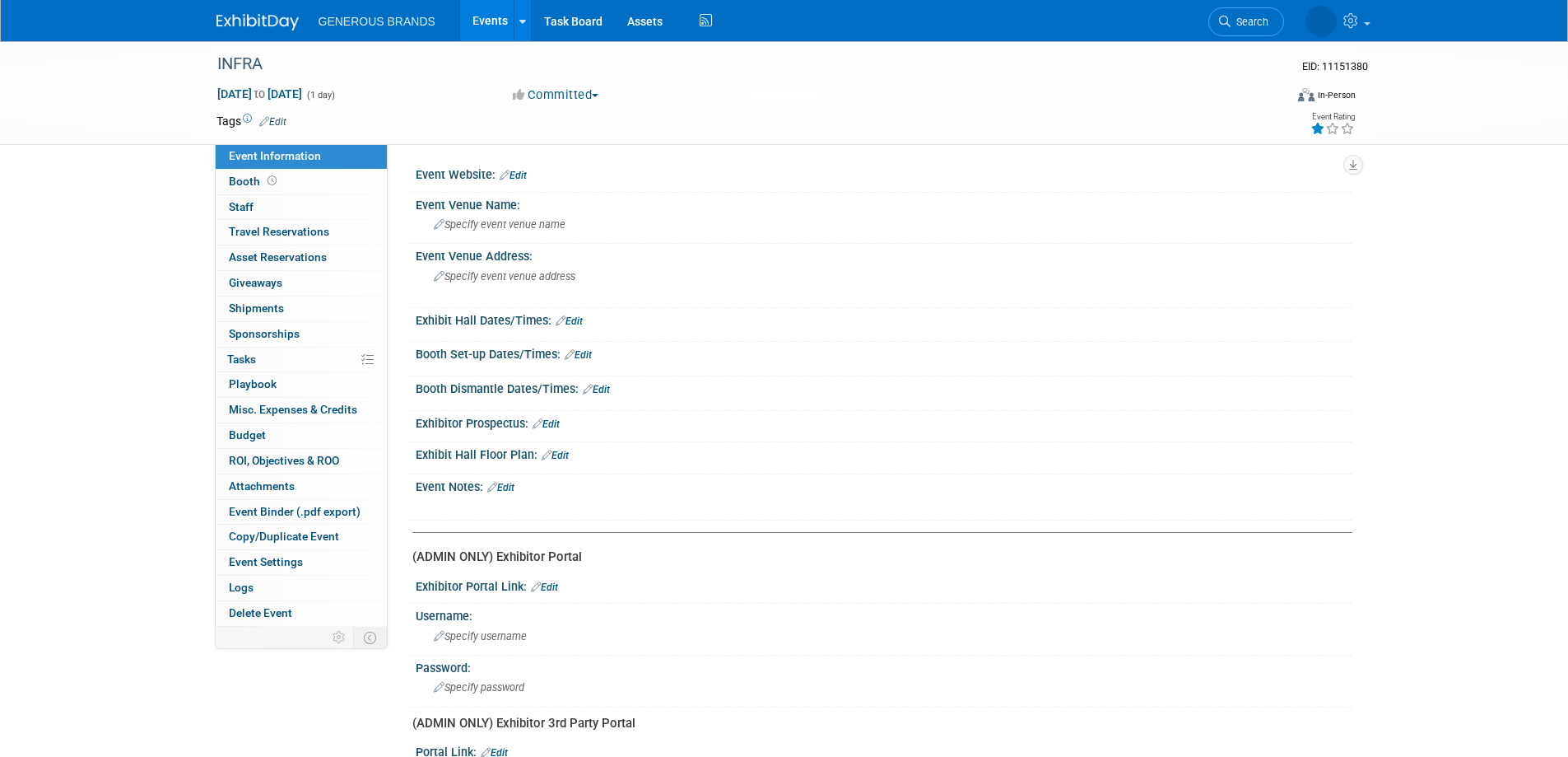
click at [239, 24] on img at bounding box center [257, 22] width 82 height 17
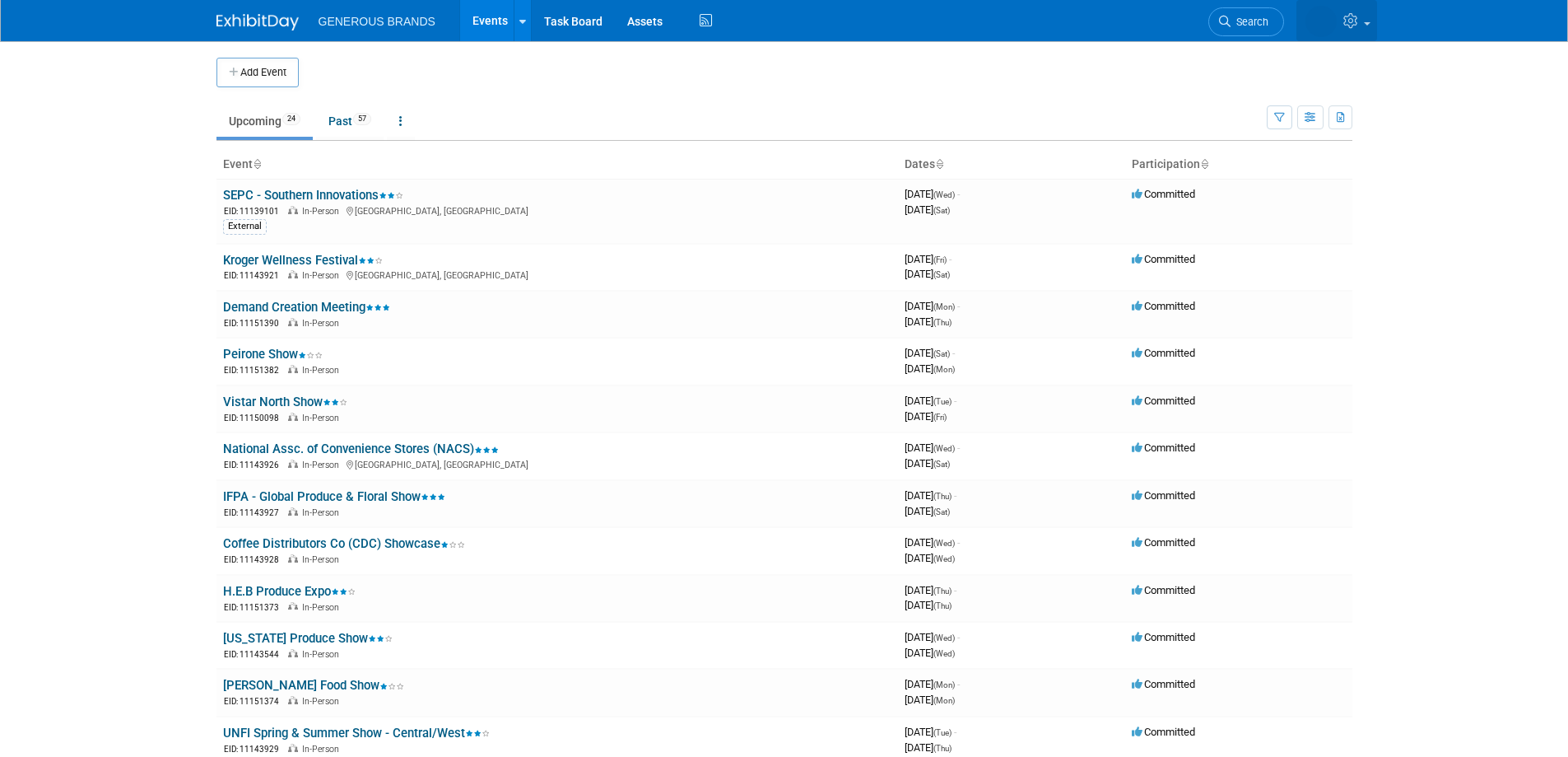
click at [1356, 19] on icon at bounding box center [1352, 20] width 18 height 15
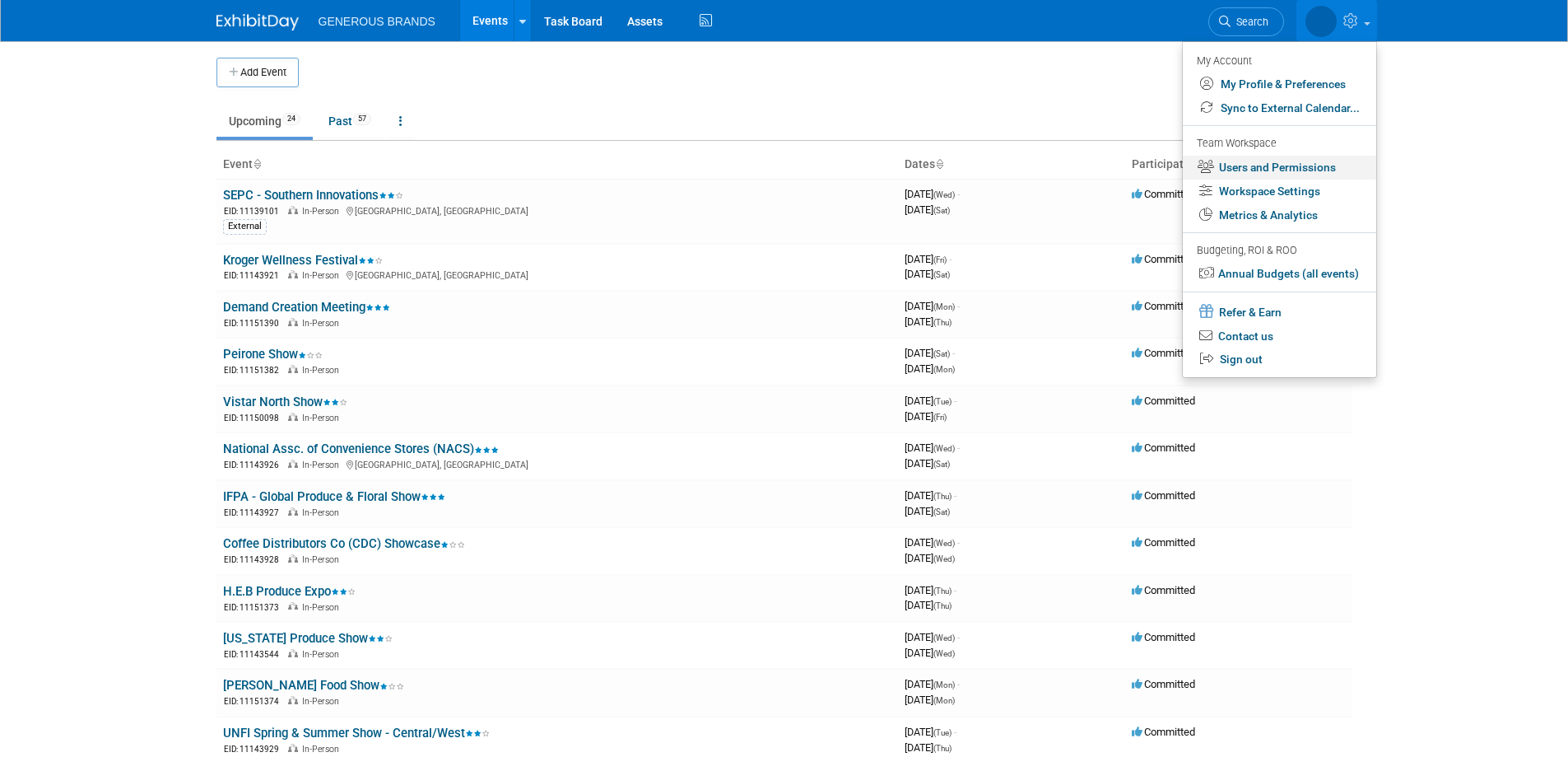
click at [1317, 167] on link "Users and Permissions" at bounding box center [1280, 167] width 194 height 24
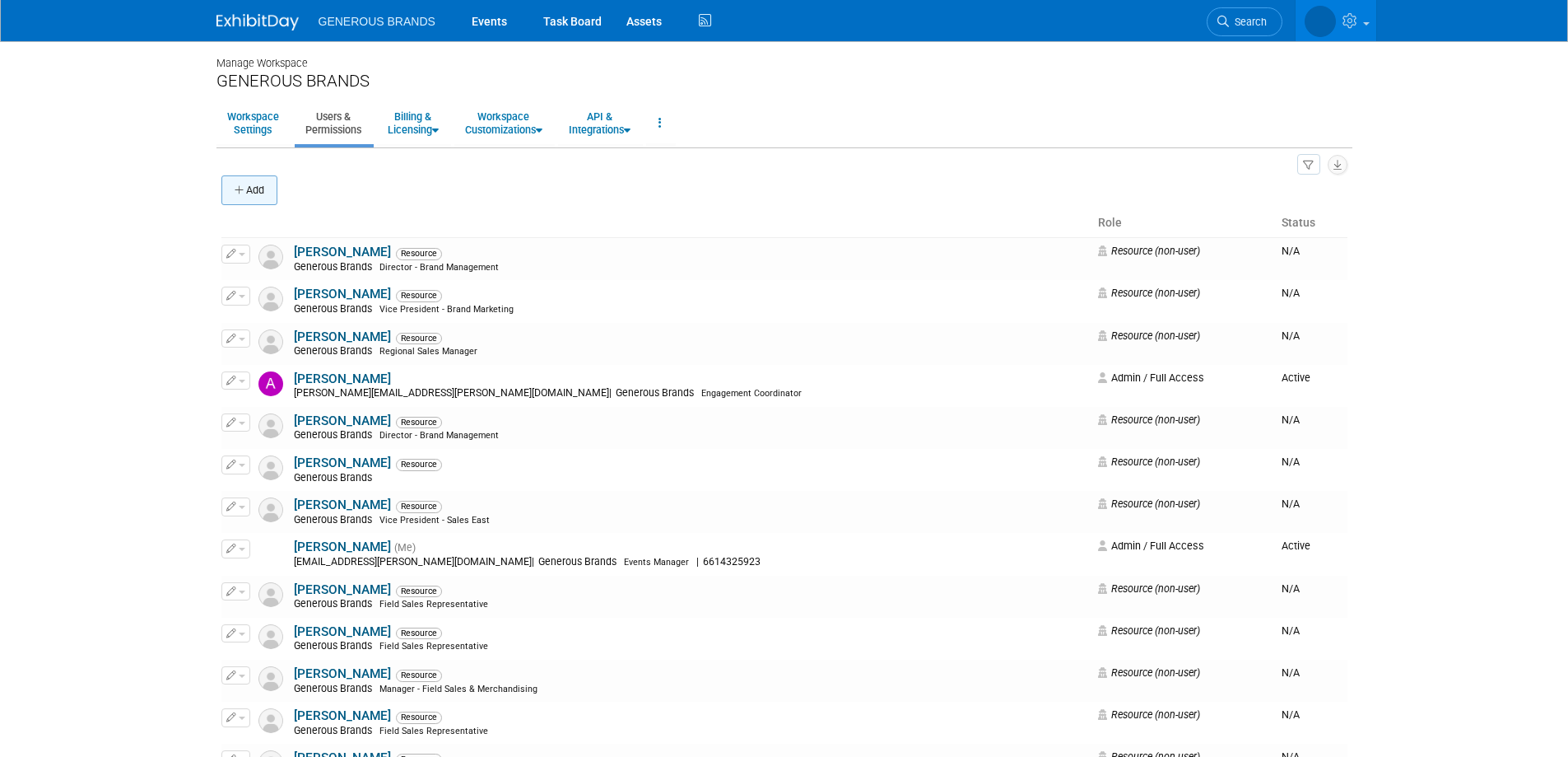
click at [243, 185] on icon "button" at bounding box center [240, 190] width 11 height 11
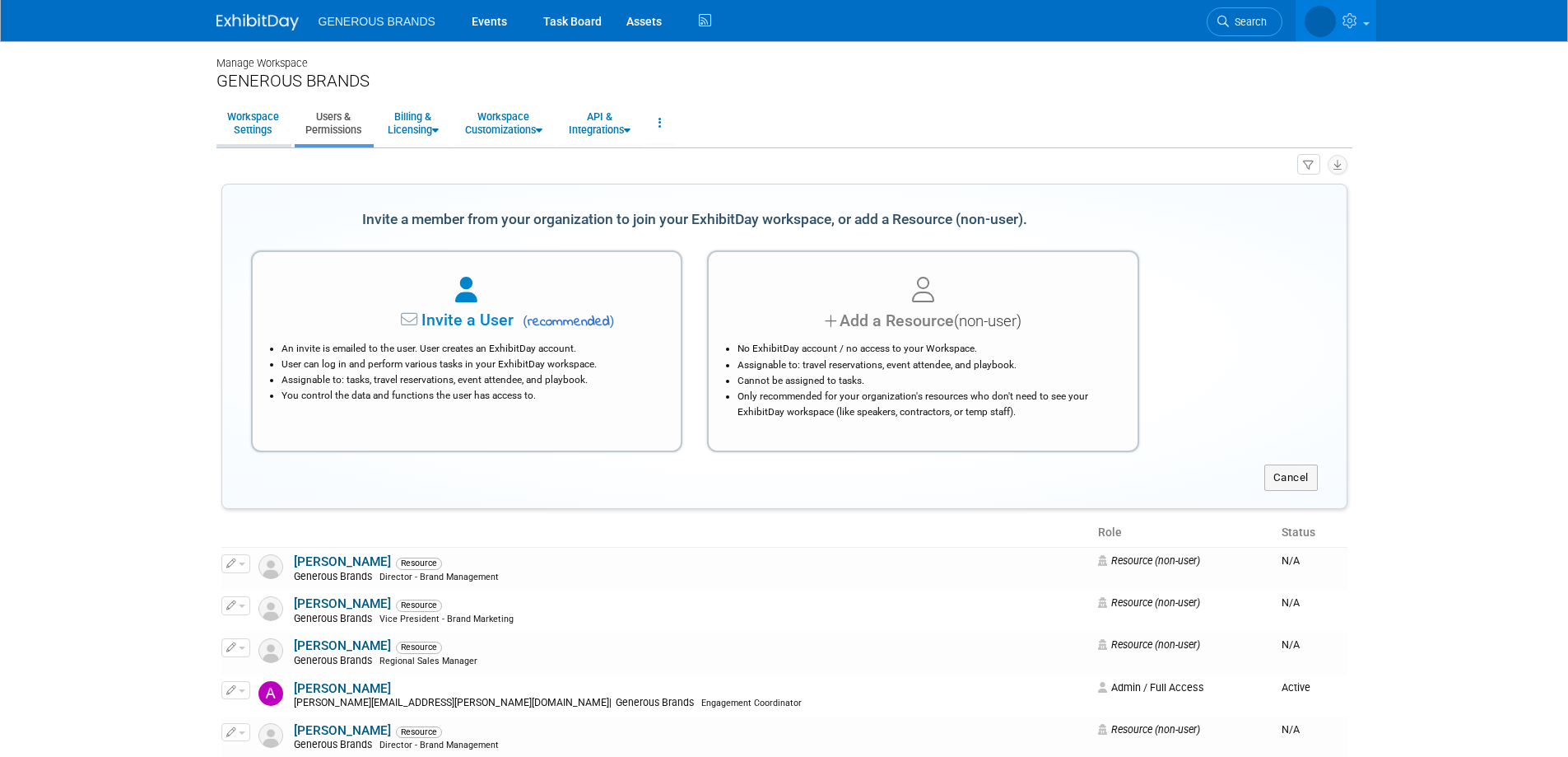
click at [244, 124] on link "Workspace Settings" at bounding box center [253, 123] width 73 height 41
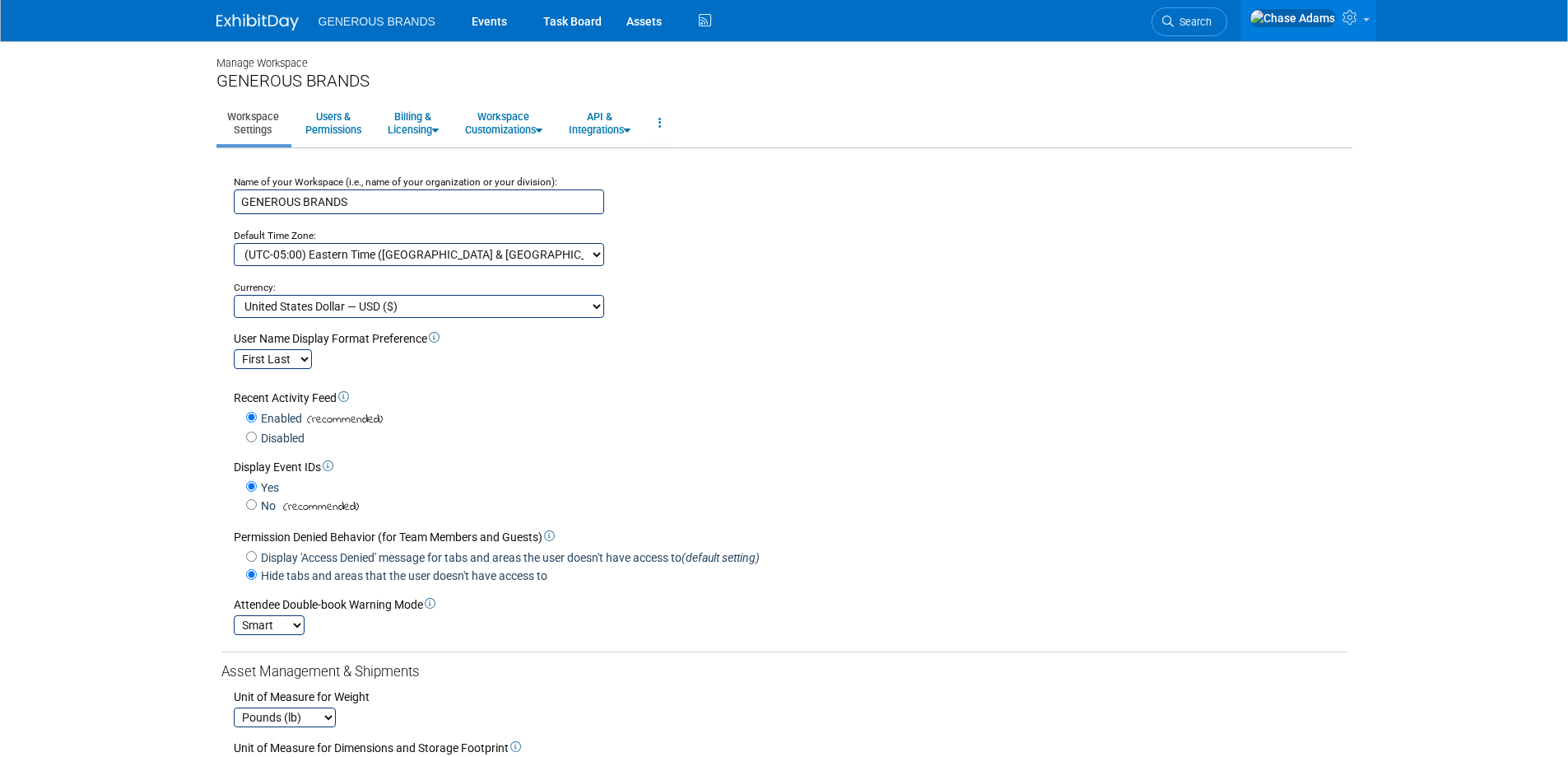
click at [254, 19] on img at bounding box center [257, 22] width 82 height 17
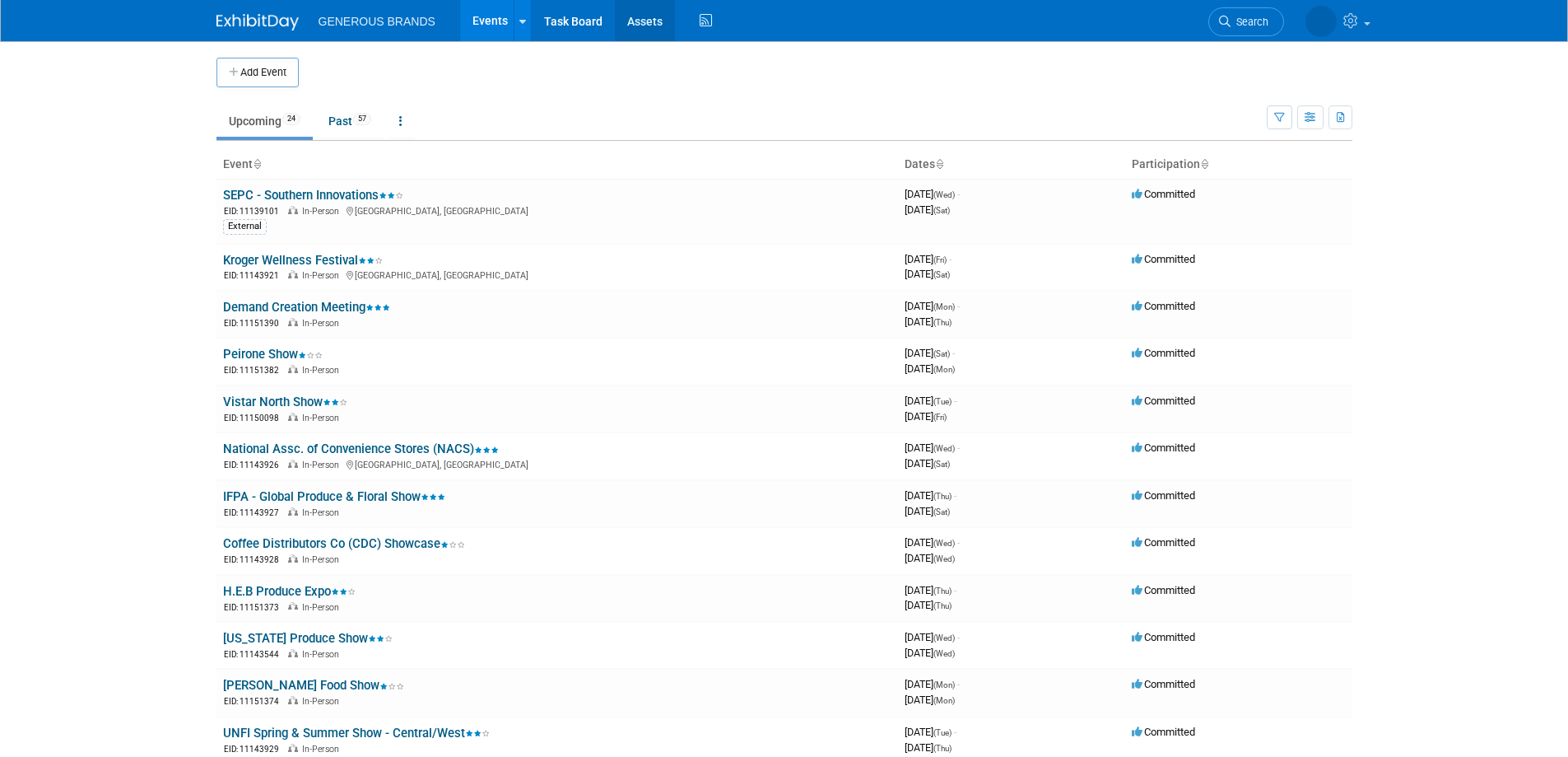
click at [633, 19] on link "Assets" at bounding box center [645, 20] width 60 height 41
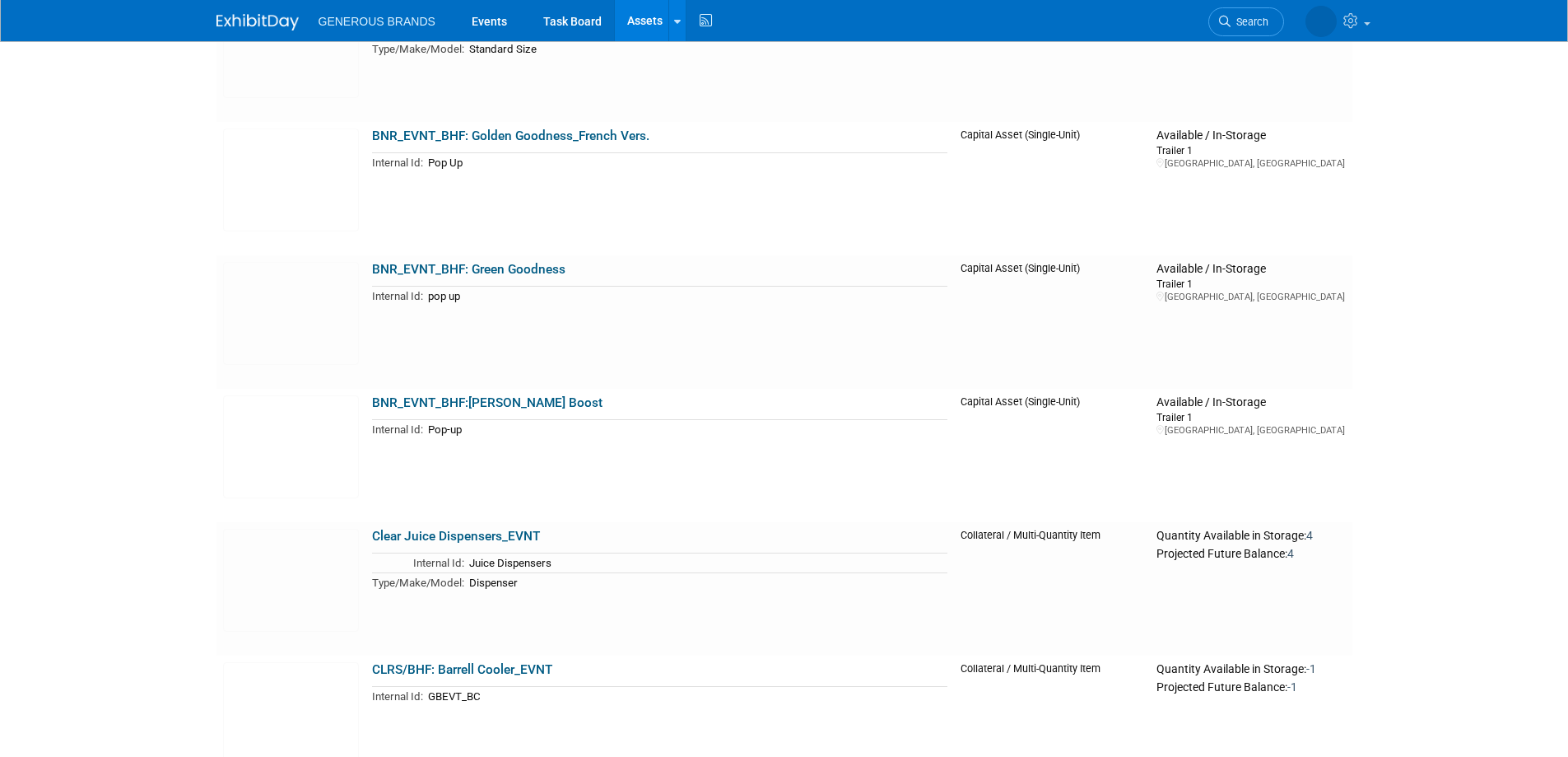
scroll to position [741, 0]
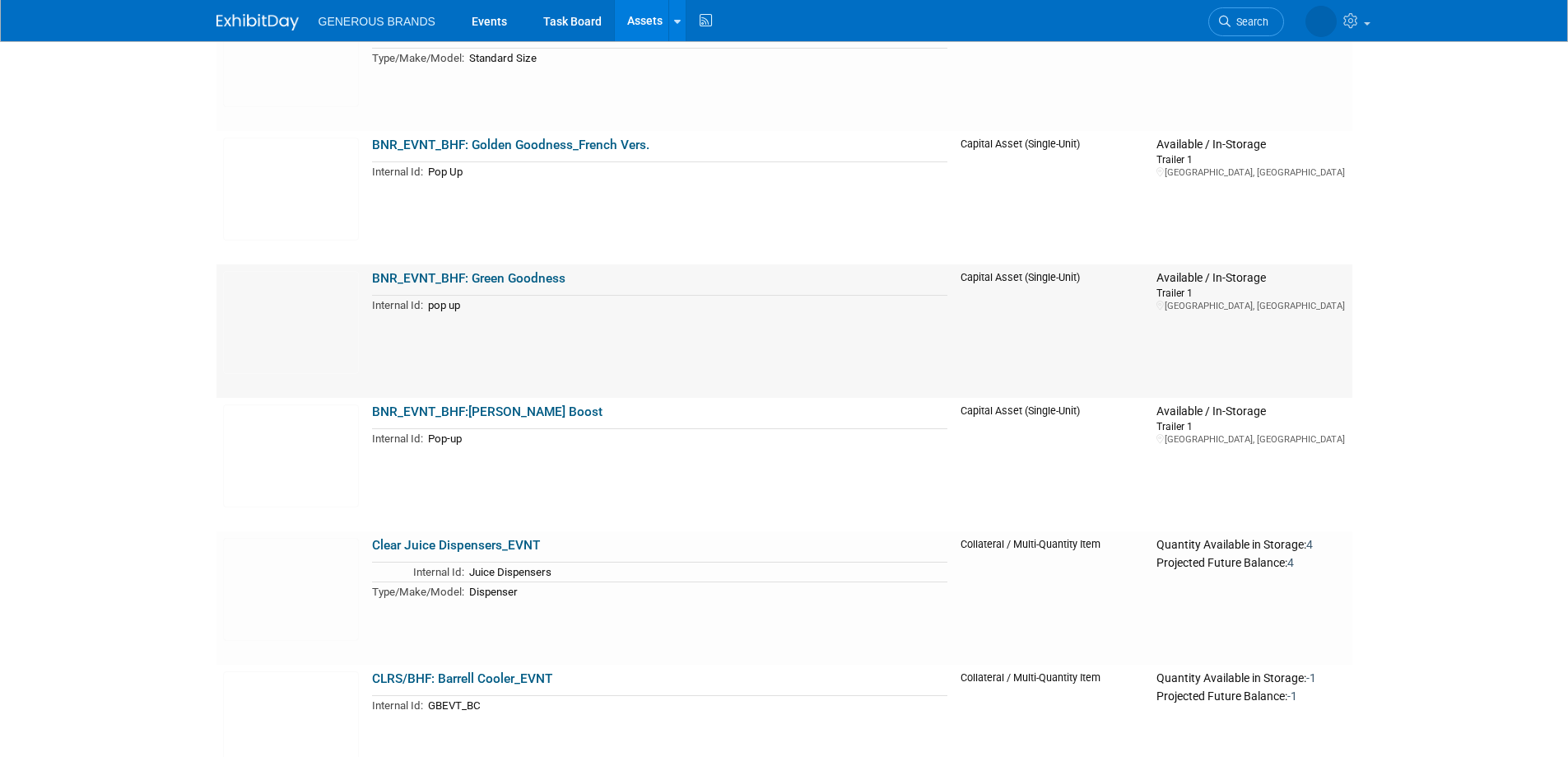
click at [516, 281] on link "BNR_EVNT_BHF: Green Goodness" at bounding box center [469, 278] width 194 height 15
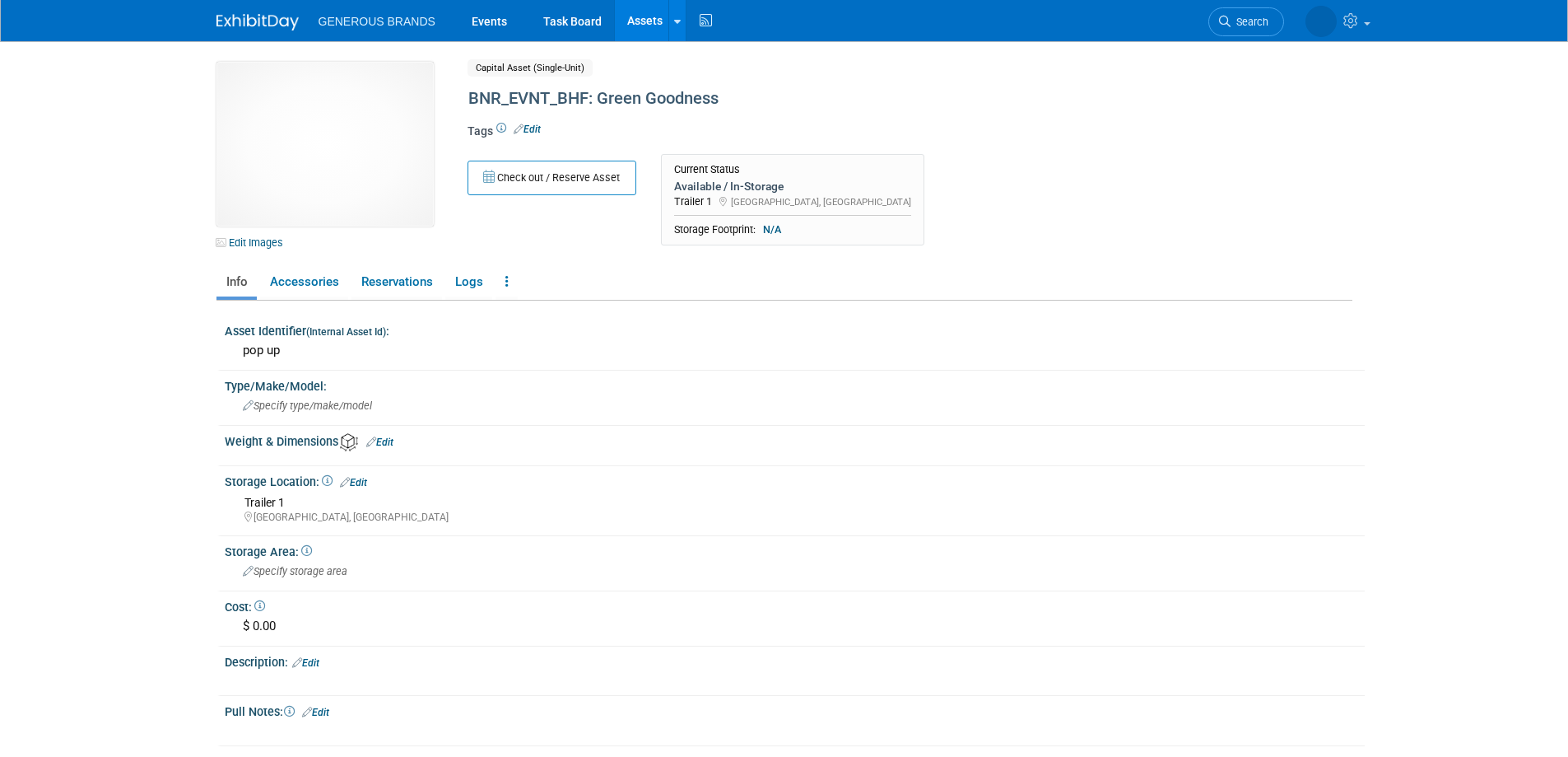
click at [261, 18] on img at bounding box center [257, 22] width 82 height 17
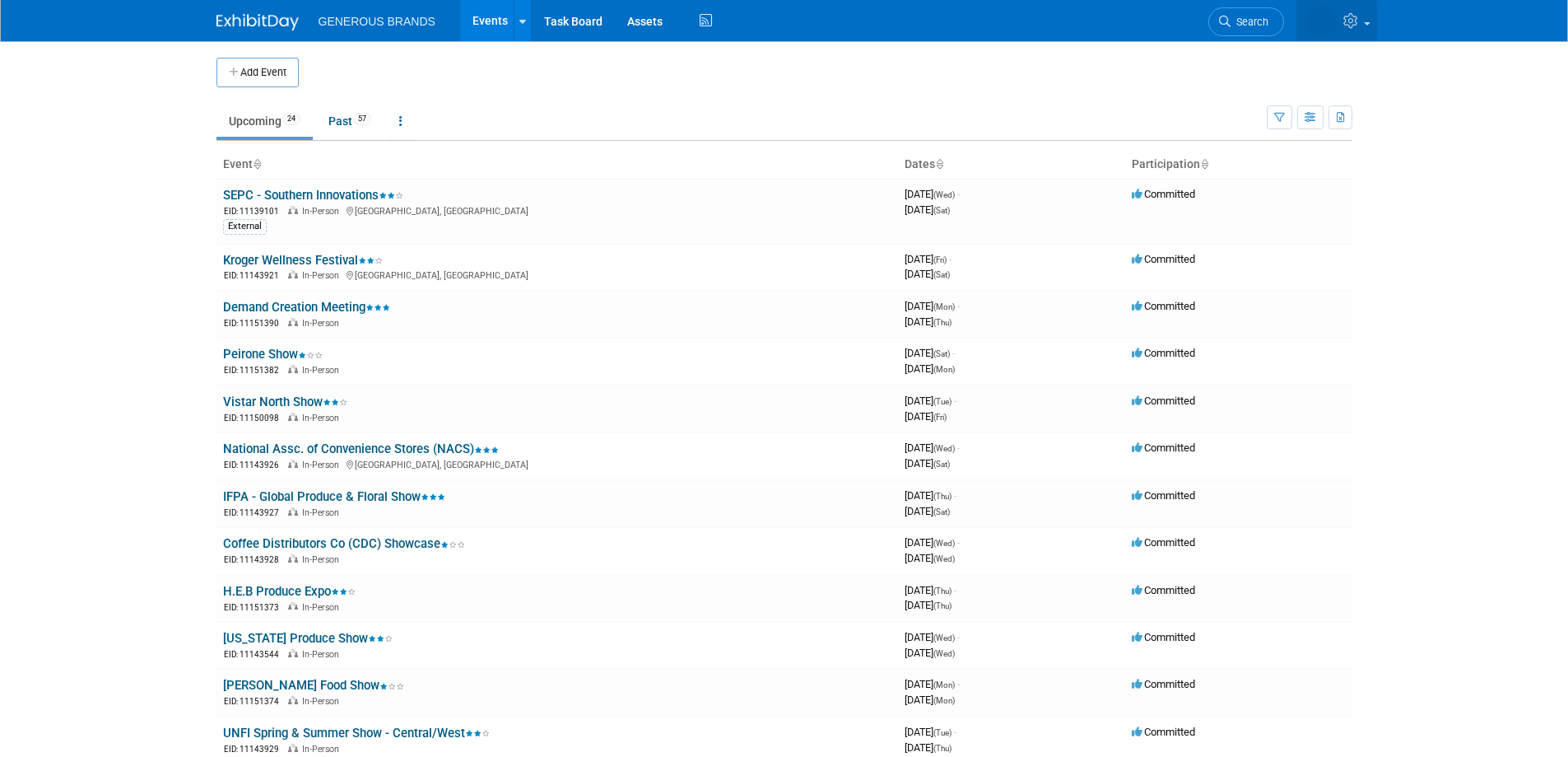
click at [1352, 20] on icon at bounding box center [1352, 20] width 18 height 15
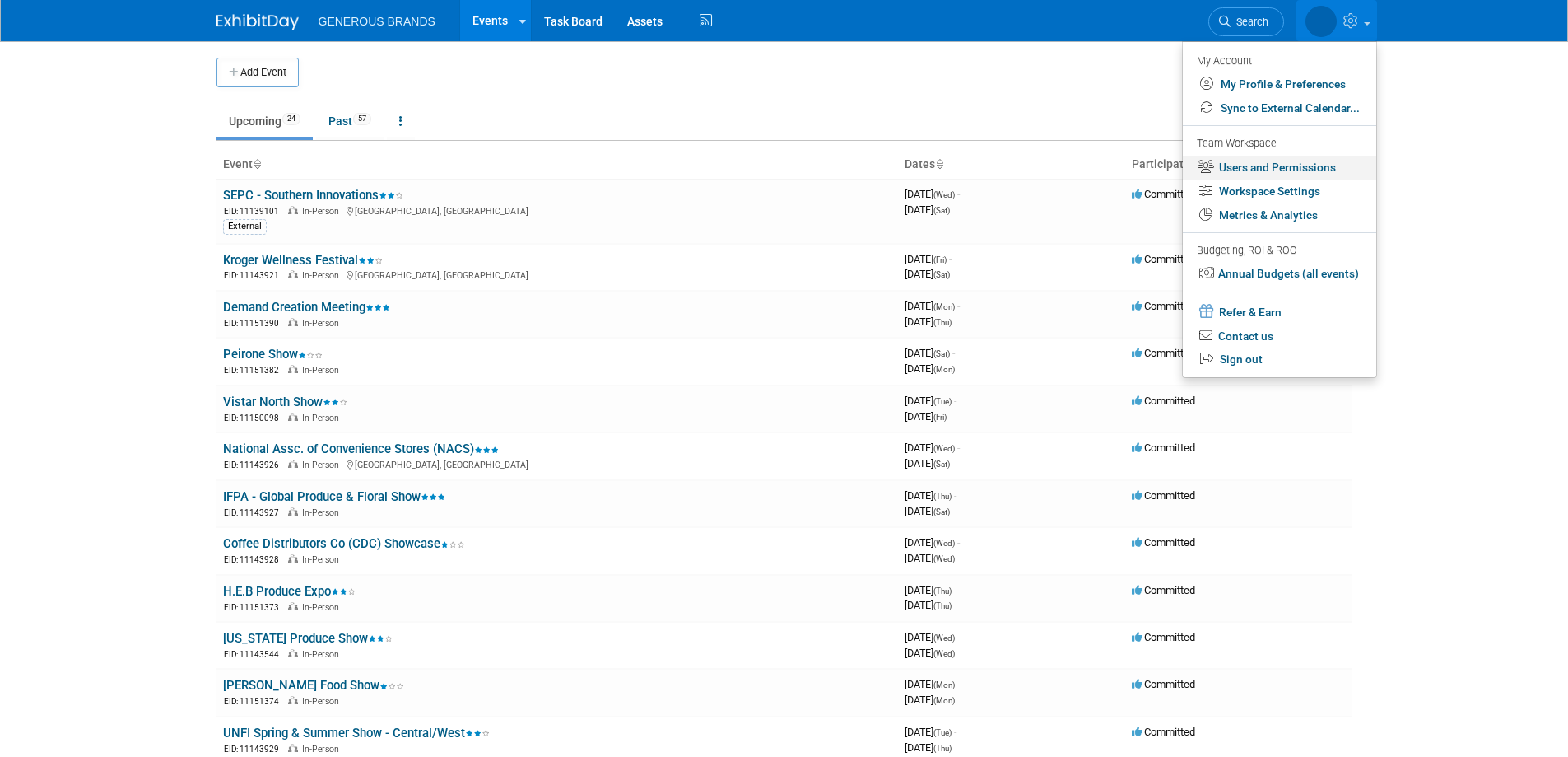
click at [1278, 169] on link "Users and Permissions" at bounding box center [1280, 167] width 194 height 24
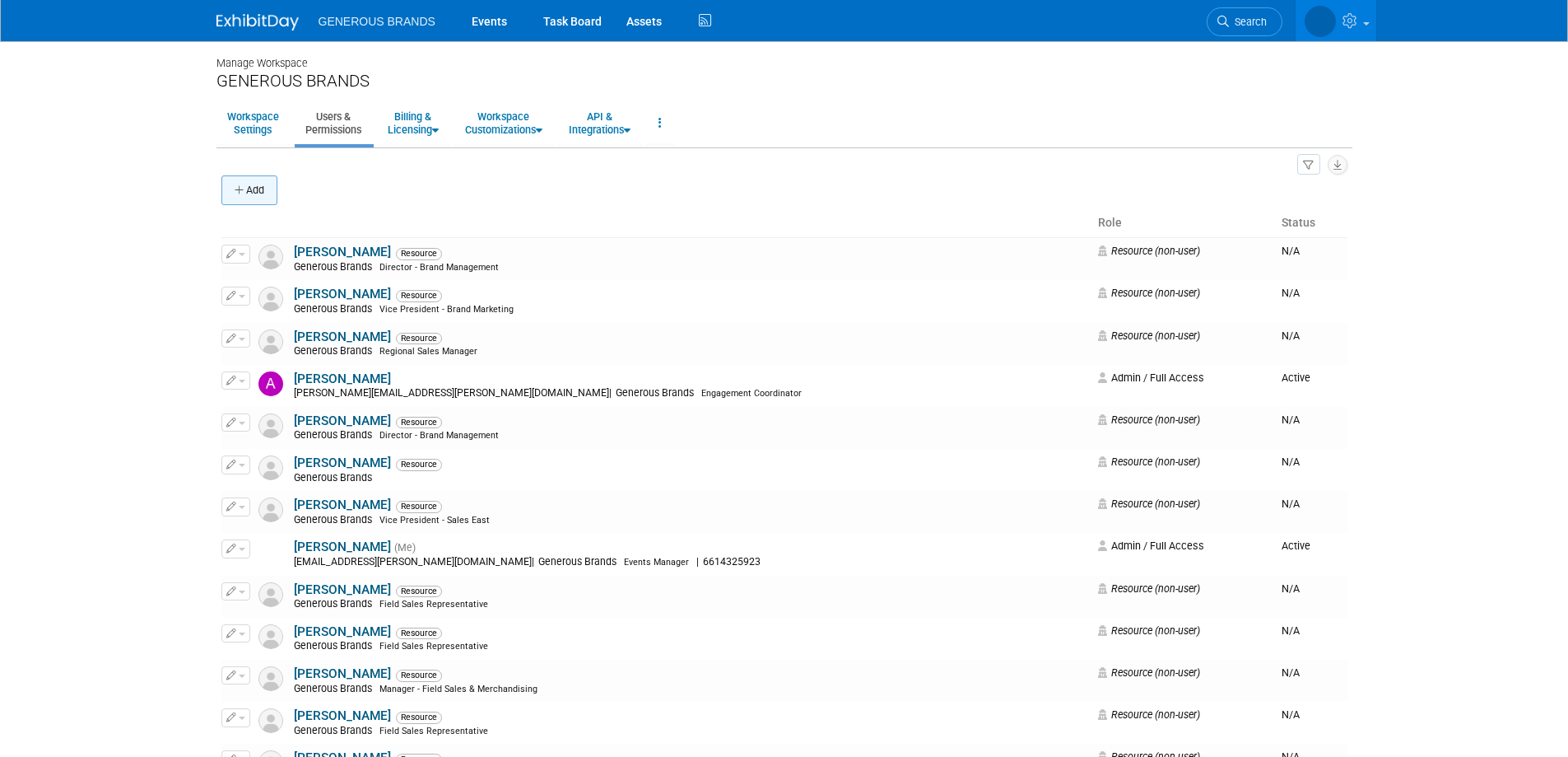
click at [252, 191] on button "Add" at bounding box center [249, 190] width 56 height 30
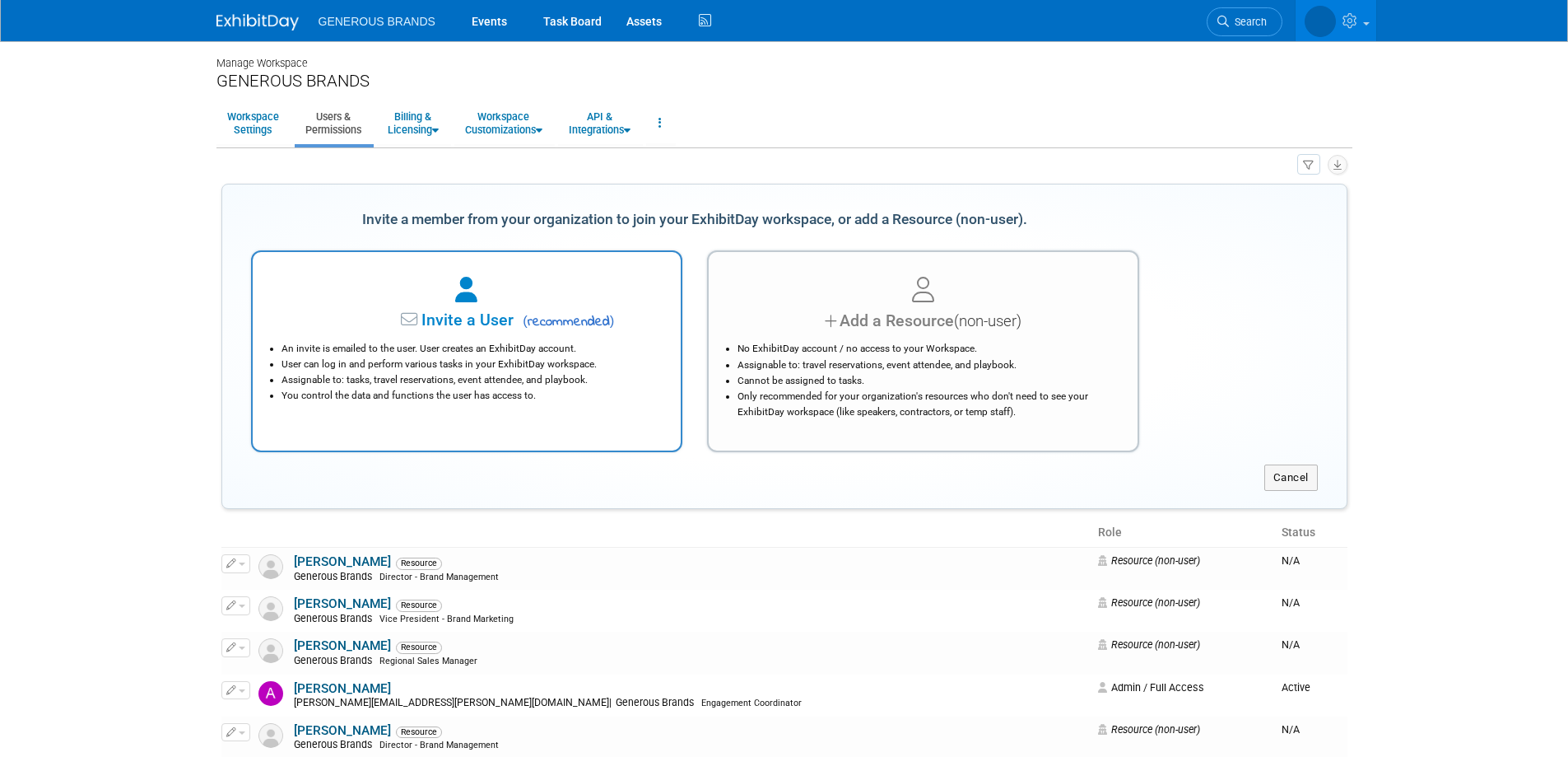
click at [531, 320] on span "( recommended )" at bounding box center [566, 322] width 96 height 19
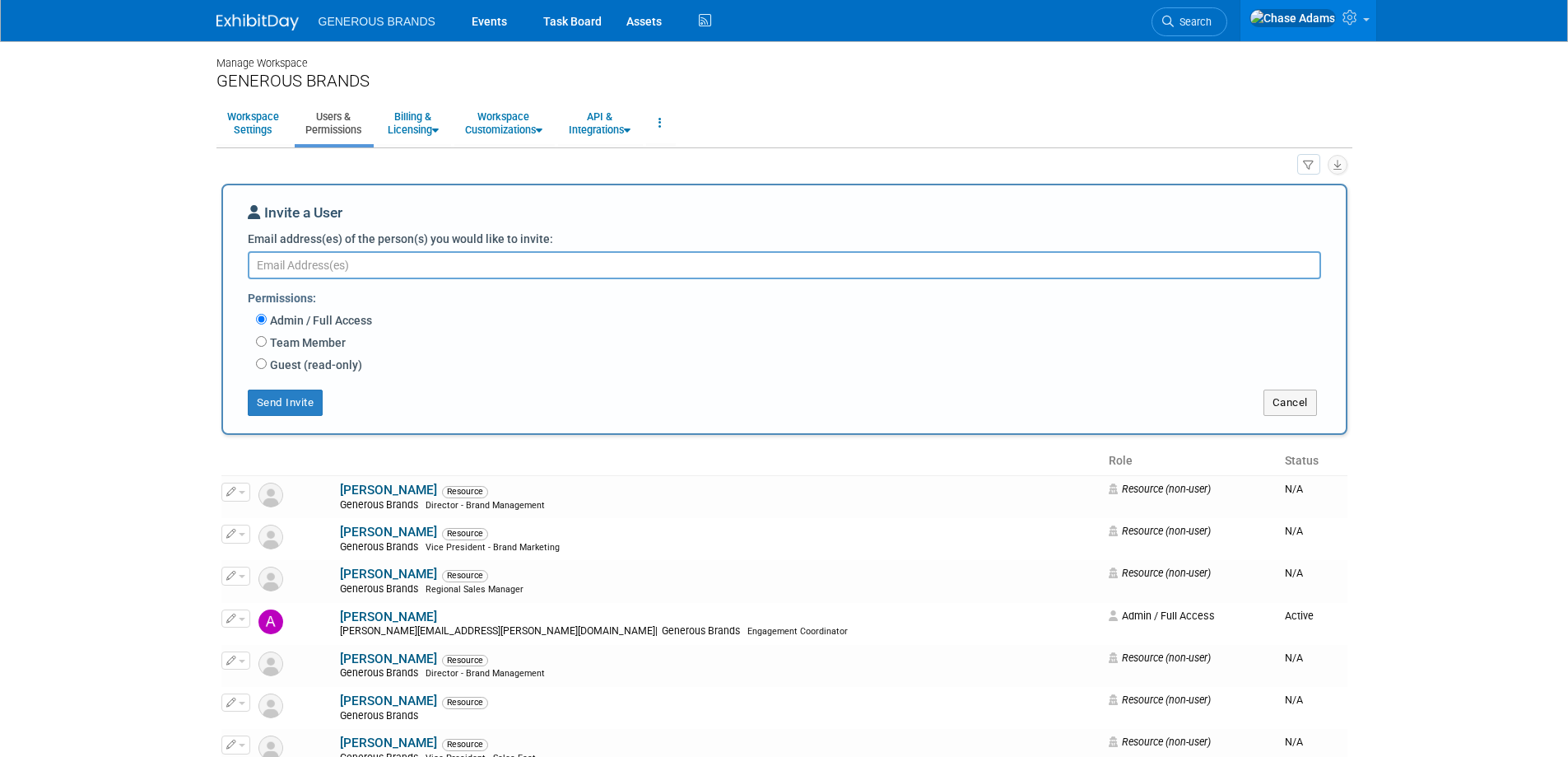
click at [348, 264] on textarea "Email address(es) of the person(s) you would like to invite:" at bounding box center [784, 265] width 1074 height 28
paste textarea "[EMAIL_ADDRESS][DOMAIN_NAME]"
type textarea "[EMAIL_ADDRESS][DOMAIN_NAME]"
click at [297, 400] on button "Send Invite" at bounding box center [285, 403] width 76 height 26
